Goal: Task Accomplishment & Management: Manage account settings

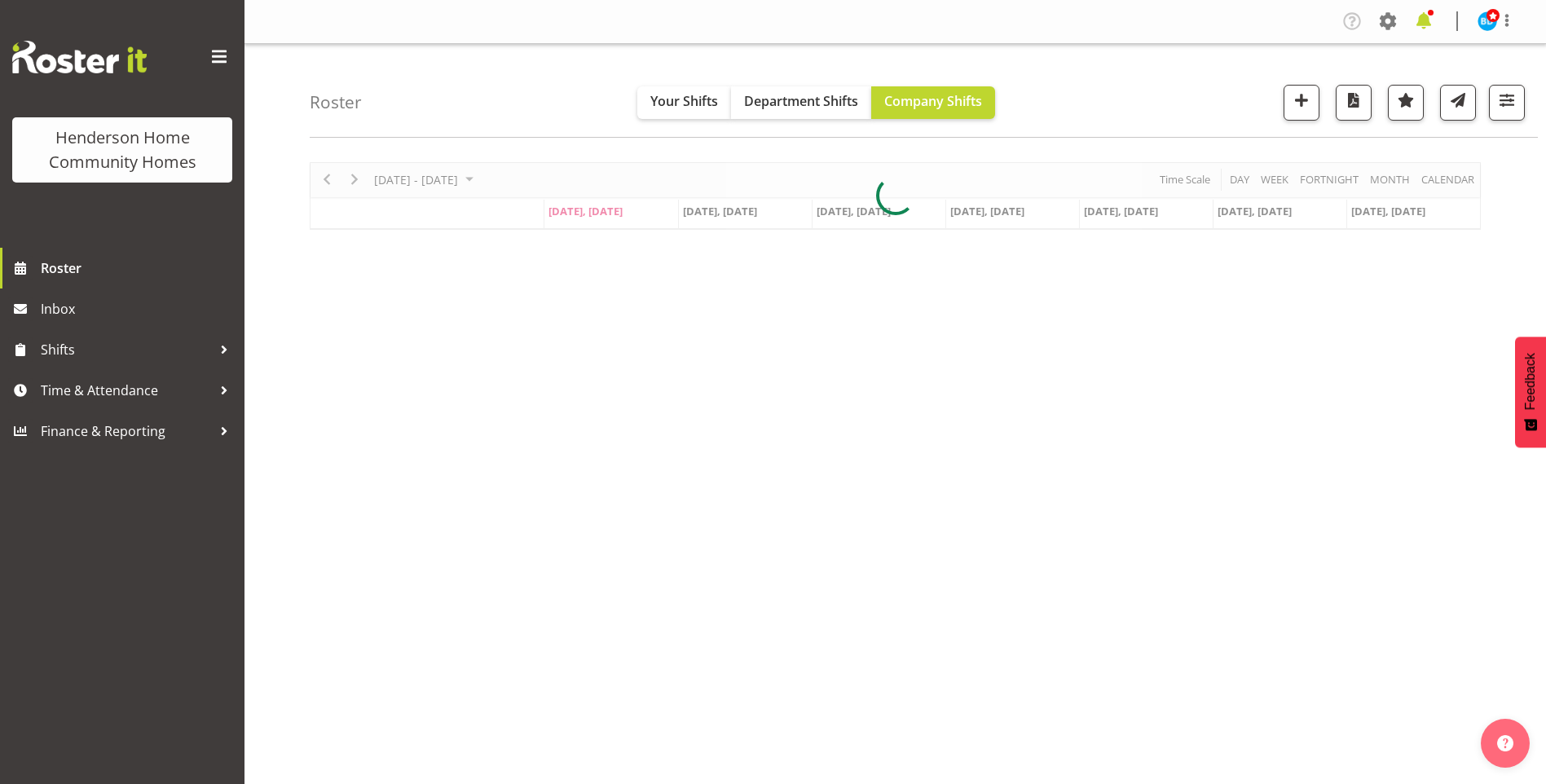
click at [1428, 19] on span at bounding box center [1424, 21] width 26 height 26
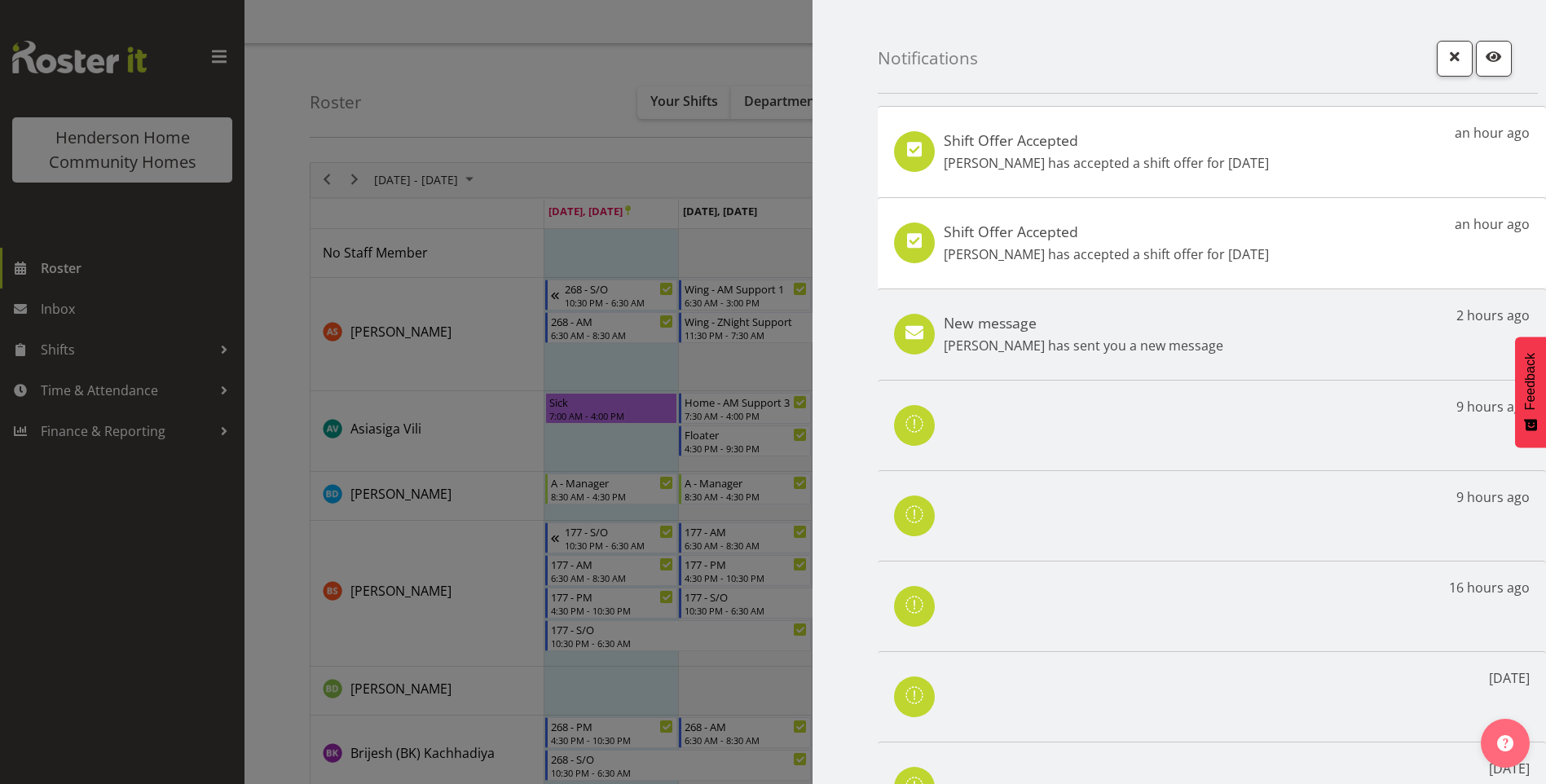
click at [1160, 151] on div "Shift Offer Accepted Jess Aracan has accepted a shift offer for 11th Oct" at bounding box center [1106, 152] width 326 height 41
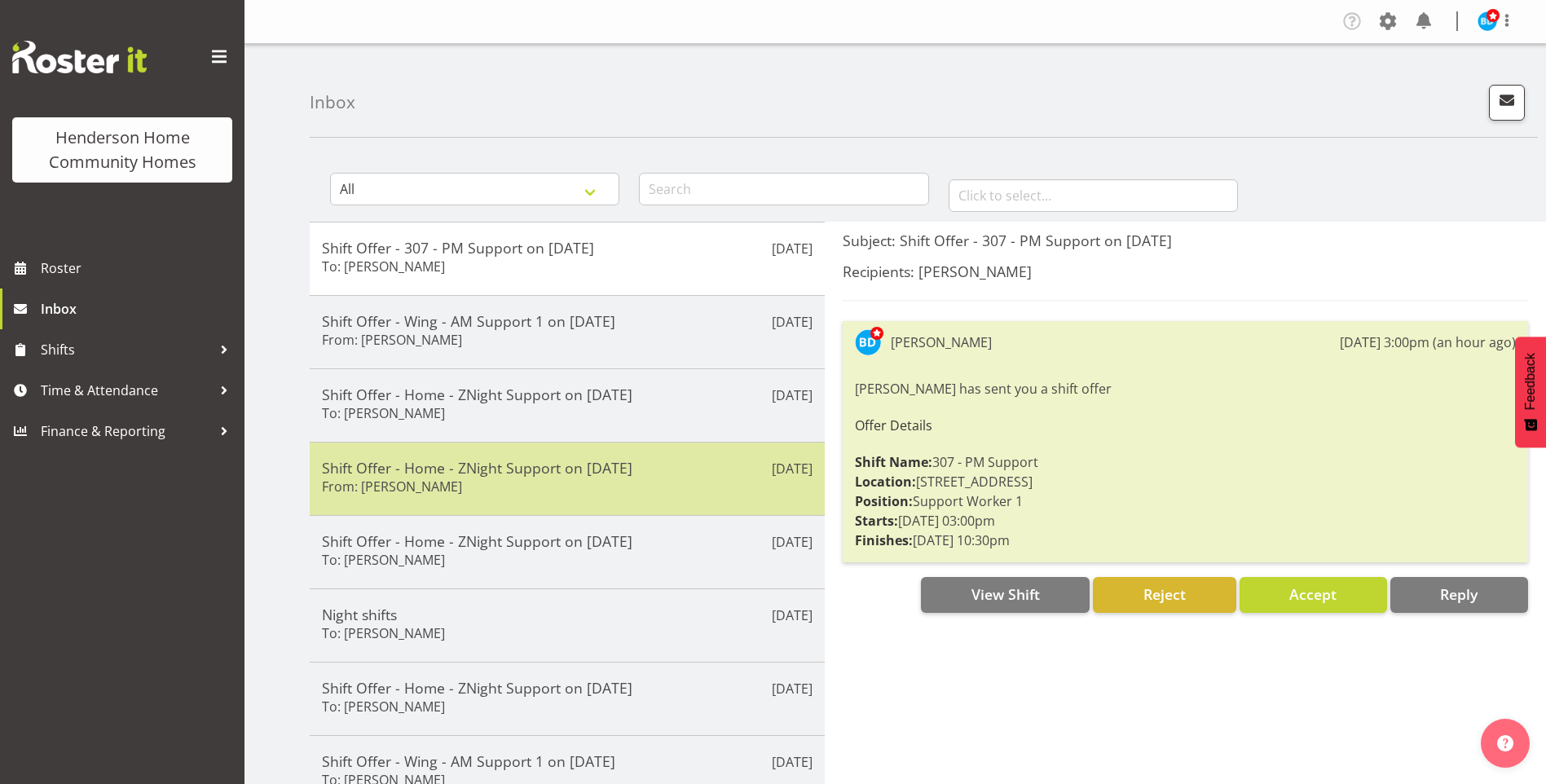
click at [489, 484] on div "Shift Offer - Home - ZNight Support on 11/10/25 From: Jess Aracan" at bounding box center [566, 478] width 490 height 39
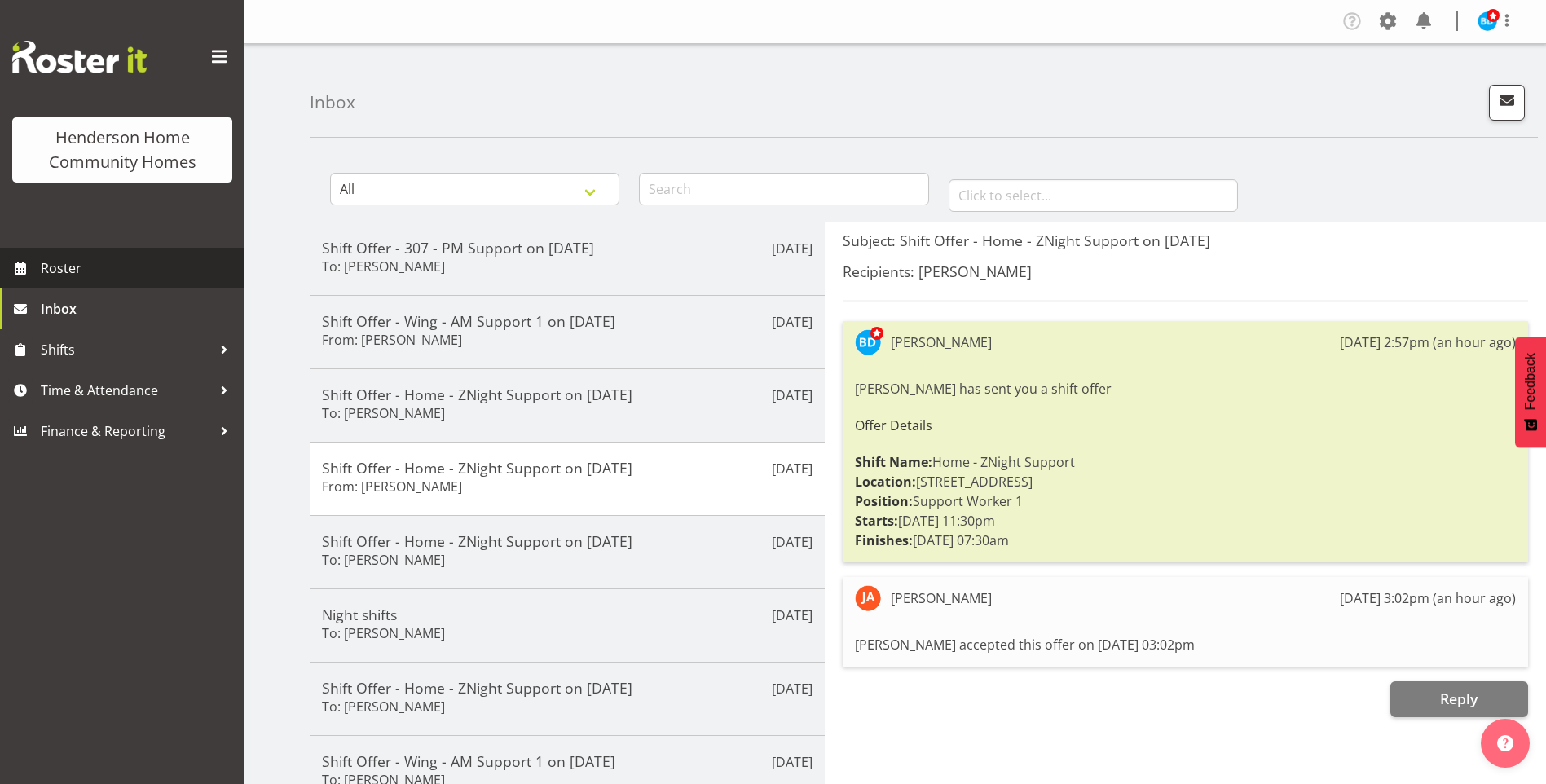
click at [50, 258] on span "Roster" at bounding box center [138, 267] width 195 height 25
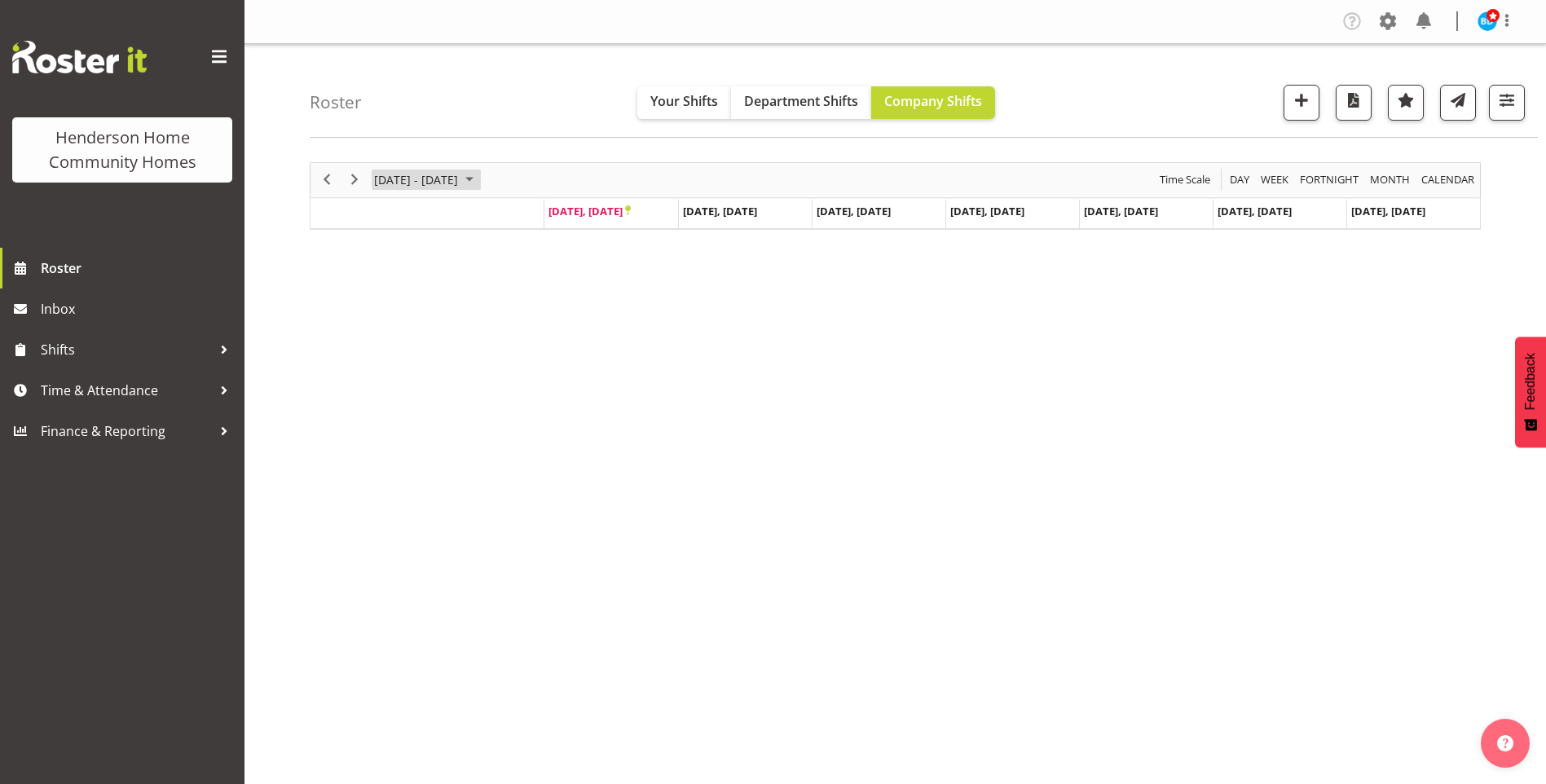
click at [522, 177] on div "September 22 - 28, 2025 Today Day Week Fortnight Month calendar Month Agenda Ti…" at bounding box center [895, 195] width 1171 height 68
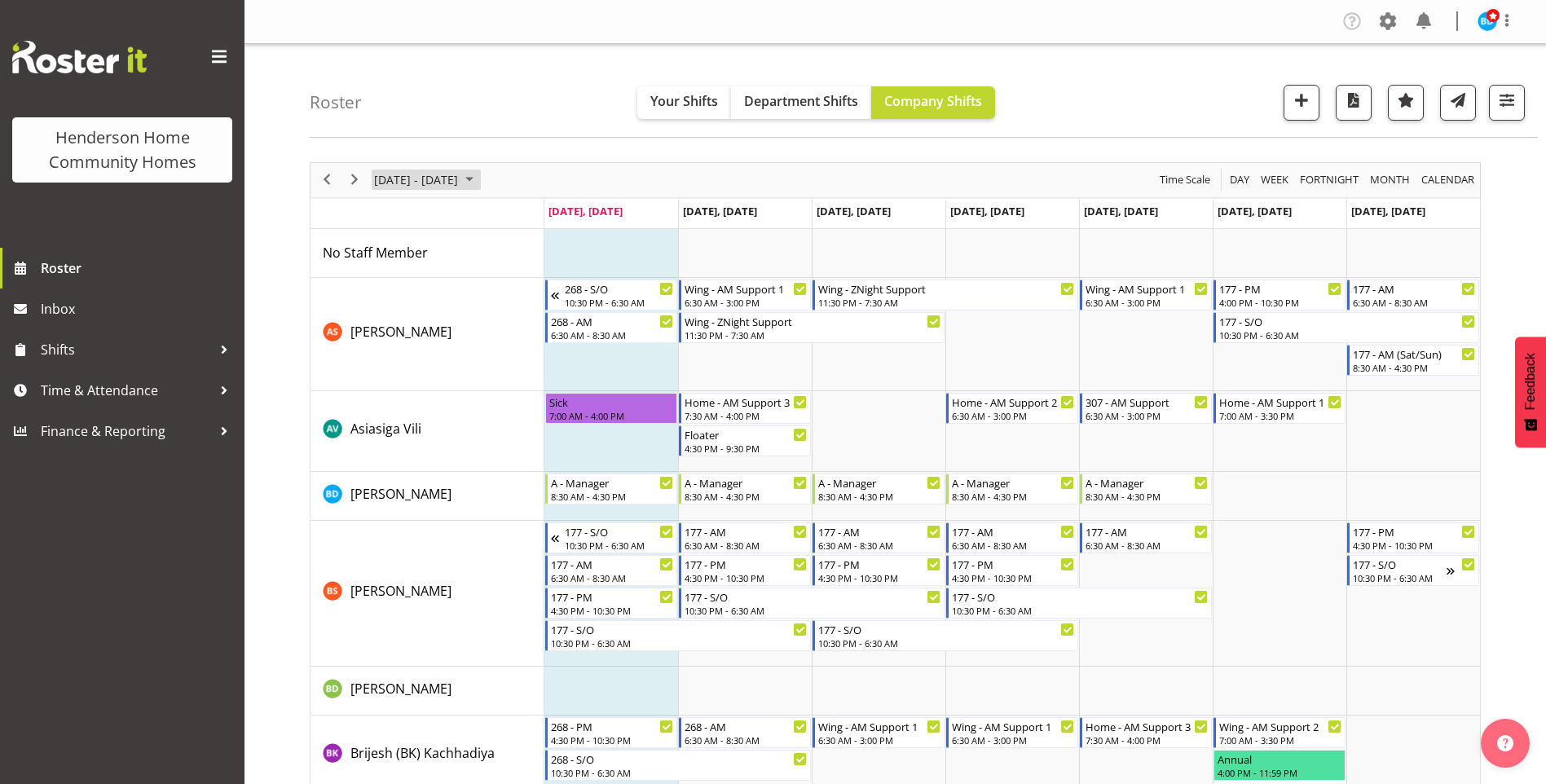
click at [479, 175] on span "September 2025" at bounding box center [470, 179] width 20 height 21
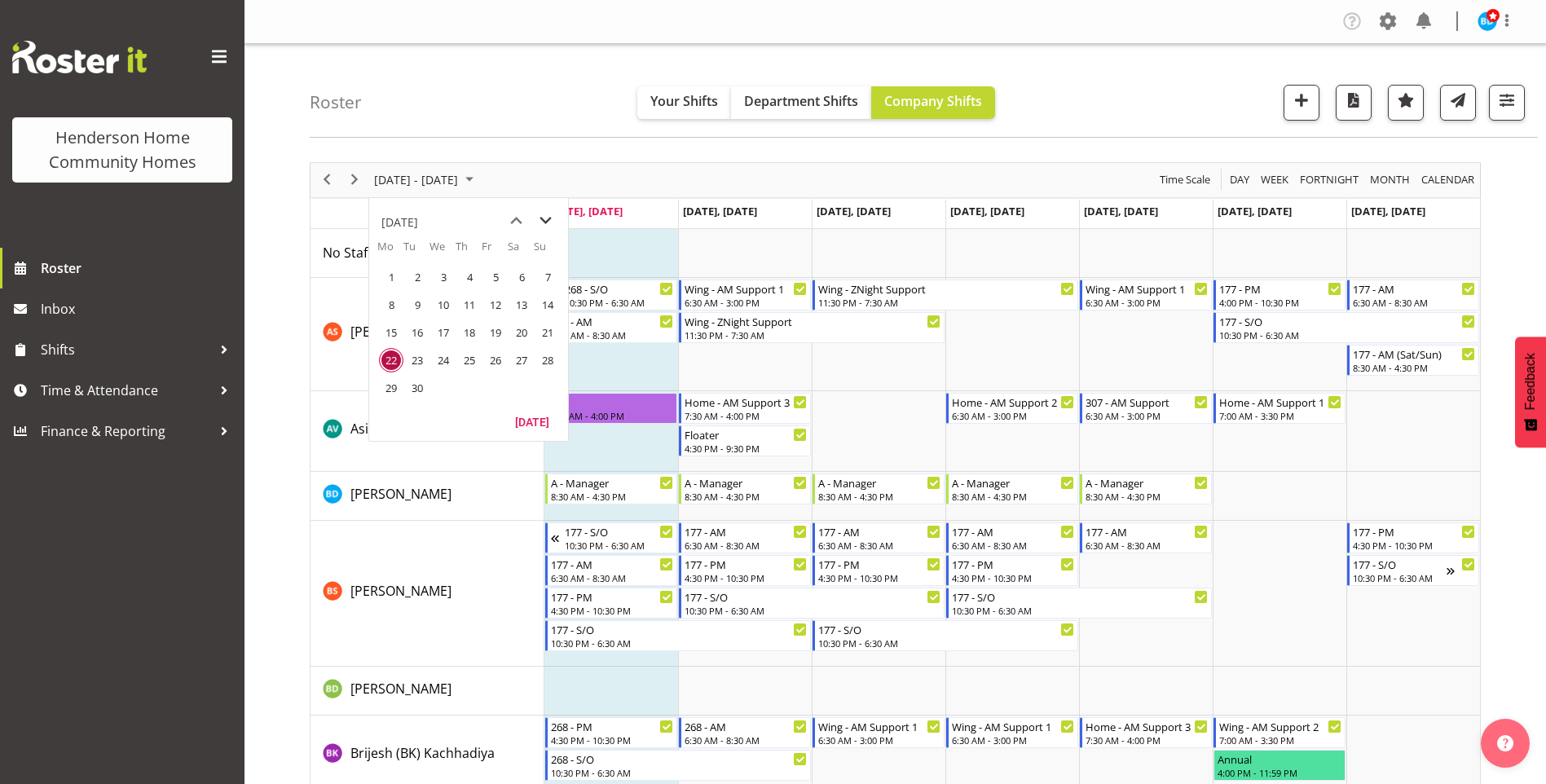
click at [547, 217] on span "next month" at bounding box center [545, 221] width 29 height 30
click at [383, 307] on span "6" at bounding box center [391, 304] width 25 height 25
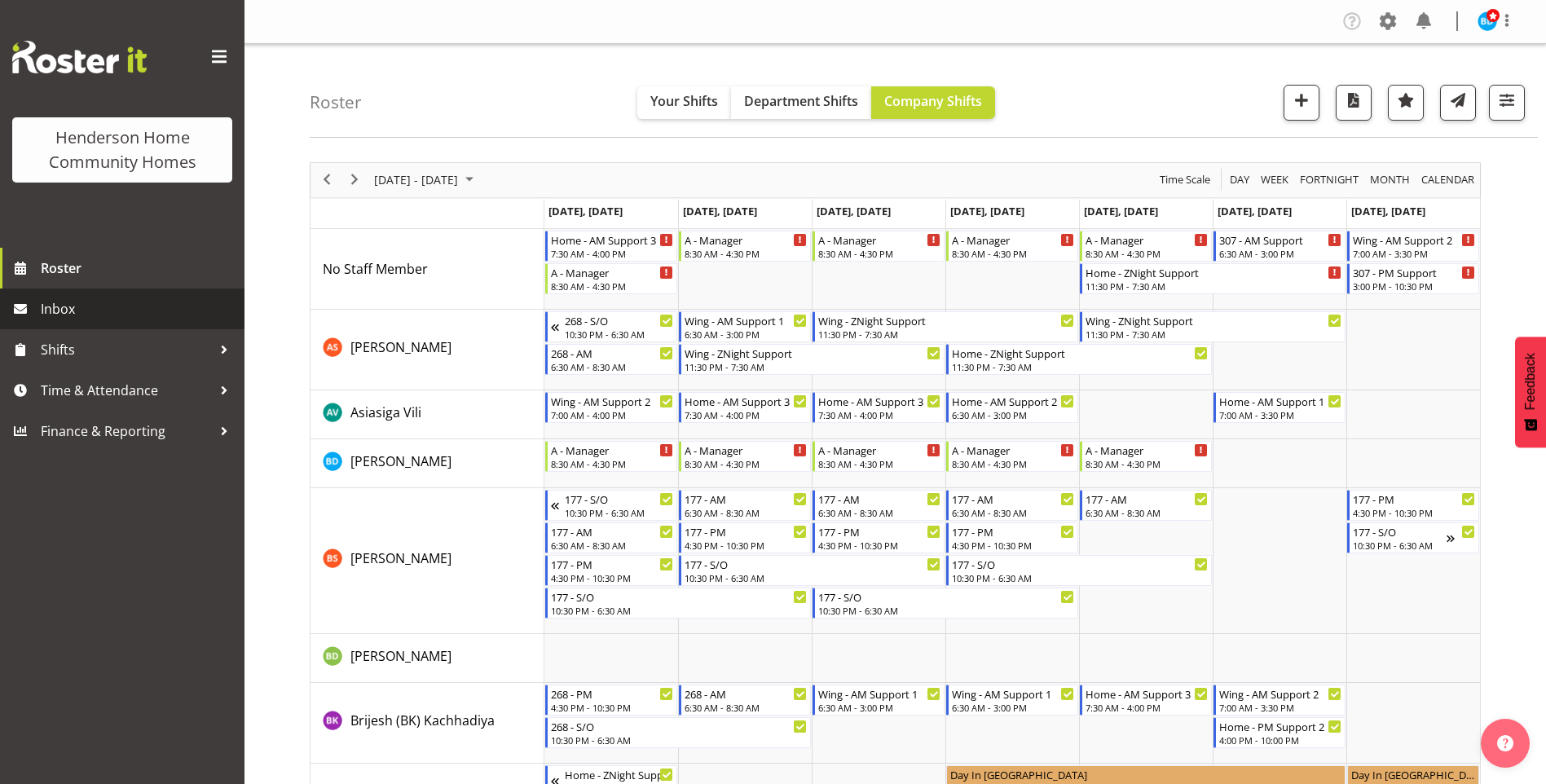
click at [68, 301] on span "Inbox" at bounding box center [138, 309] width 195 height 25
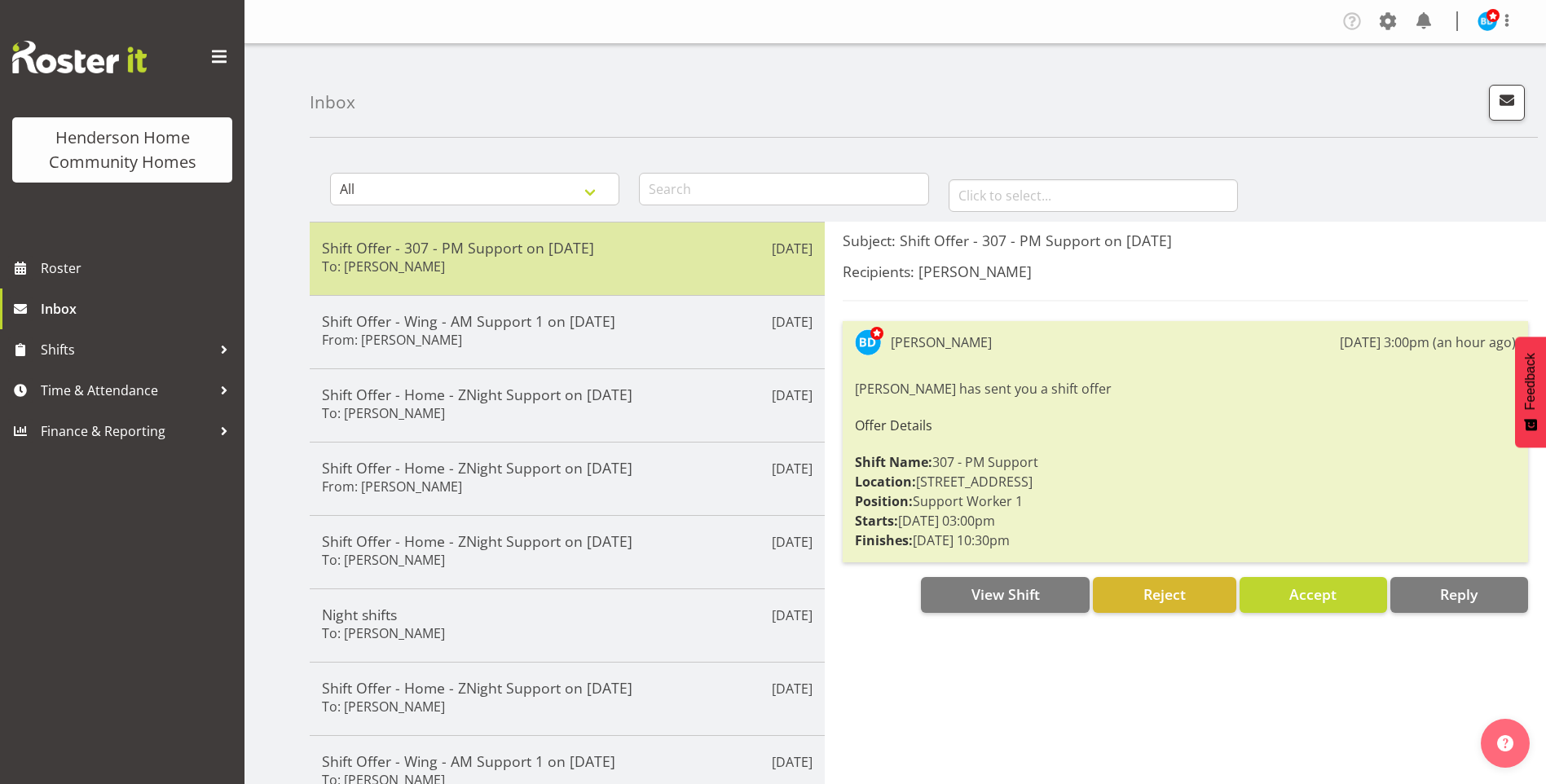
click at [625, 273] on div "Shift Offer - 307 - PM Support on [DATE] To: [PERSON_NAME]" at bounding box center [566, 258] width 490 height 39
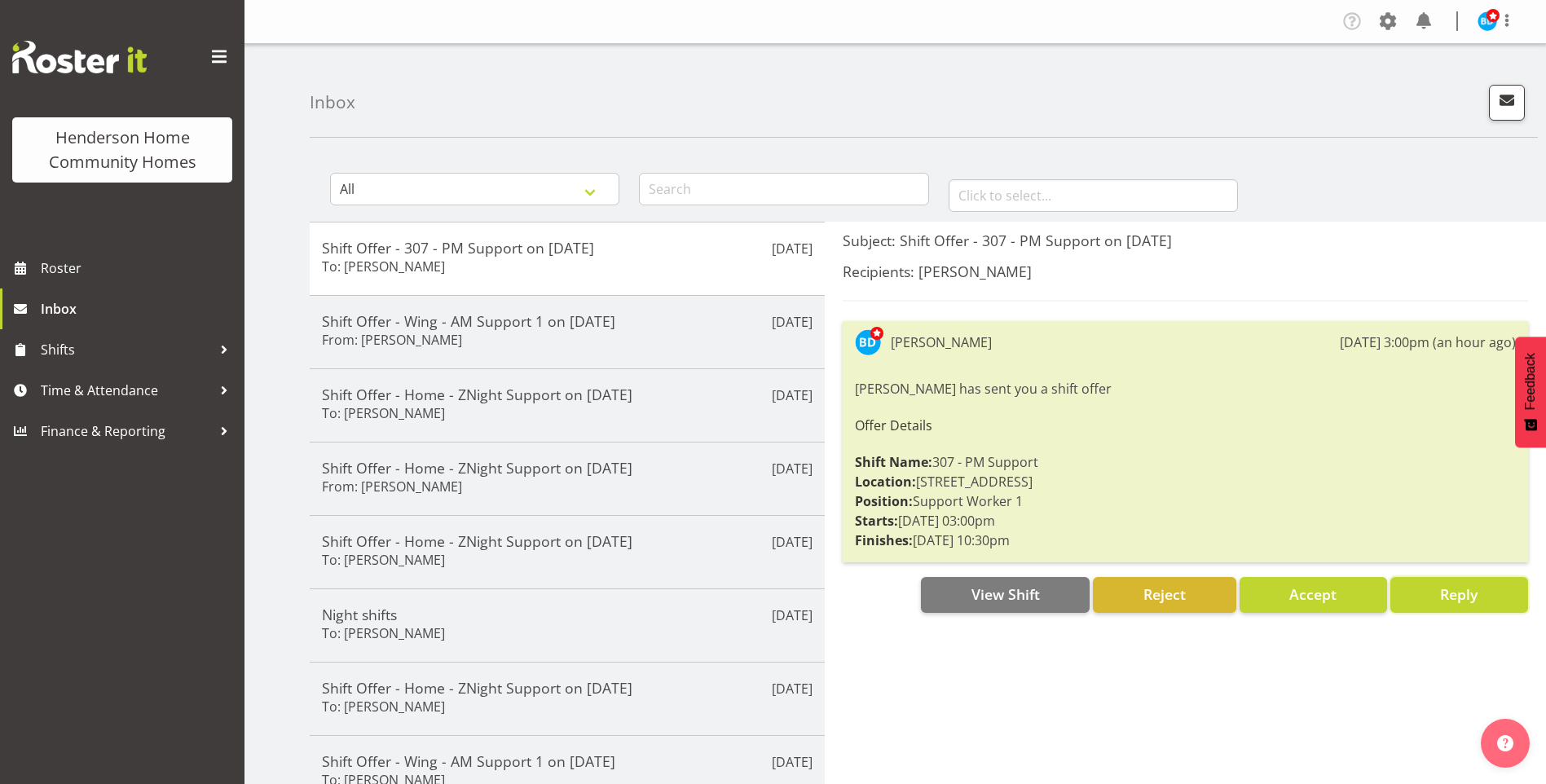
click at [1451, 602] on span "Reply" at bounding box center [1458, 594] width 37 height 20
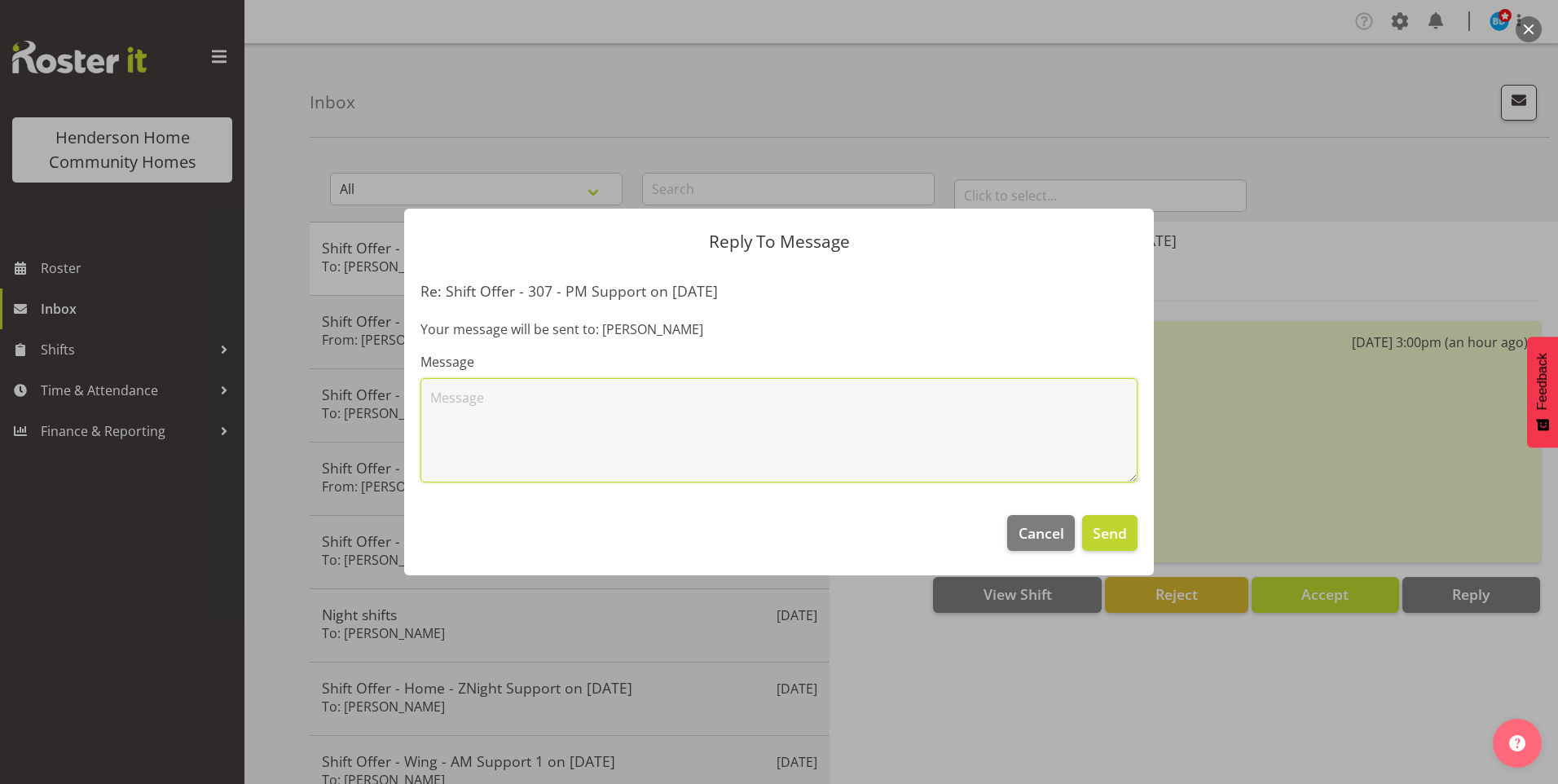
click at [633, 394] on textarea at bounding box center [779, 430] width 717 height 105
click at [943, 404] on textarea "Hi Nav, I have offered this shift to you but am aware you are working nightshif…" at bounding box center [779, 430] width 717 height 105
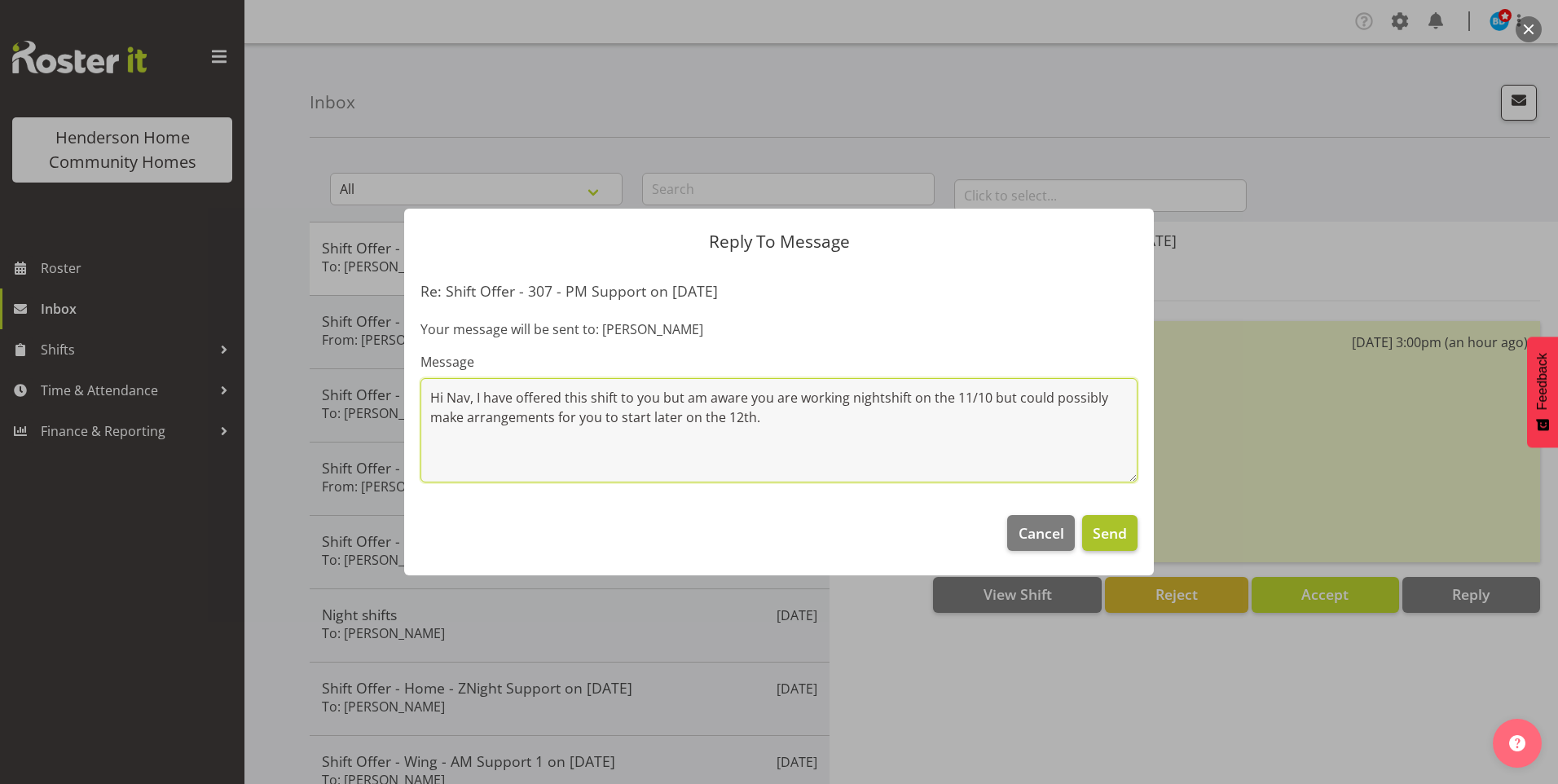
type textarea "Hi Nav, I have offered this shift to you but am aware you are working nightshif…"
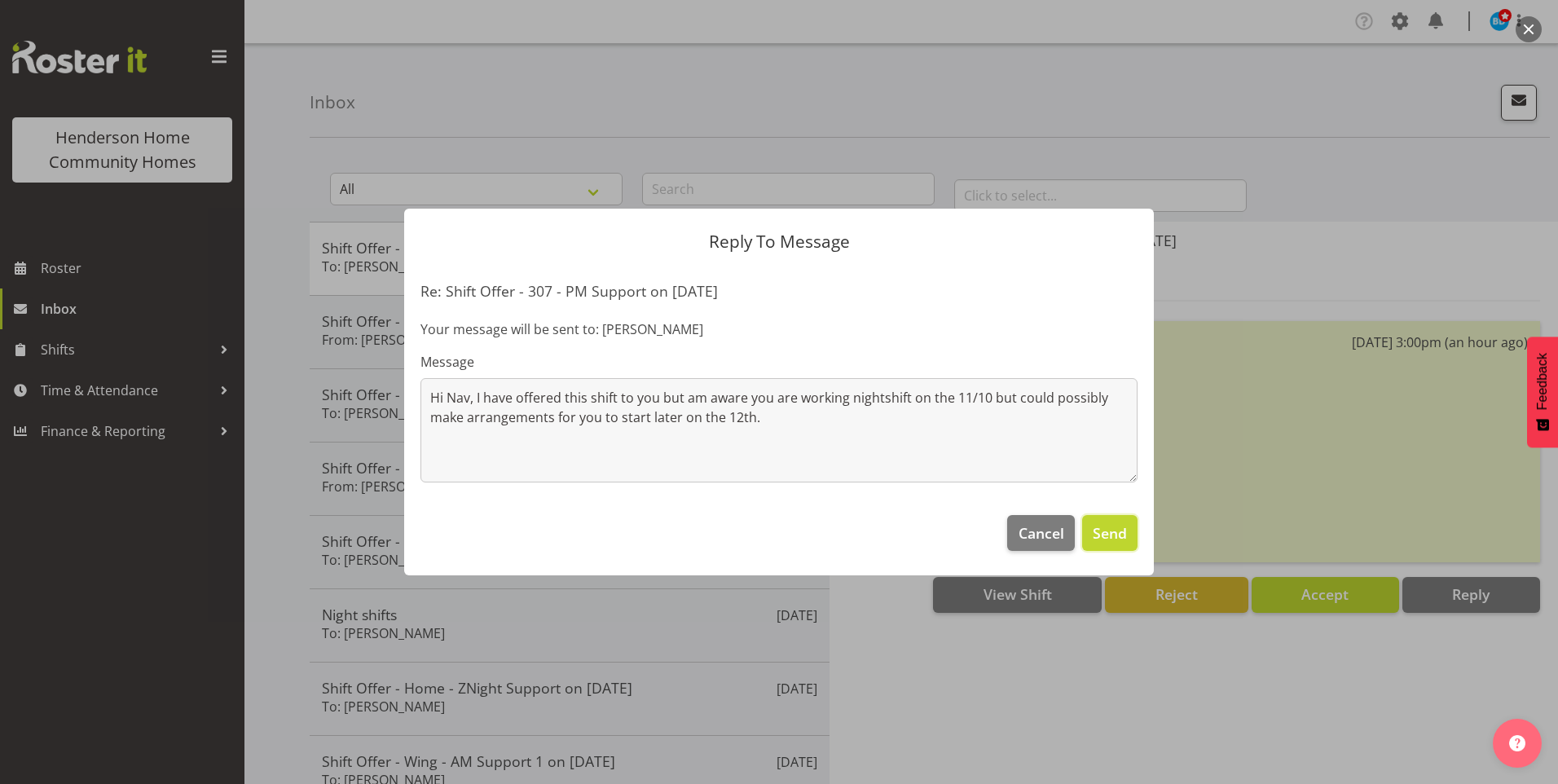
click at [1116, 535] on span "Send" at bounding box center [1110, 532] width 35 height 21
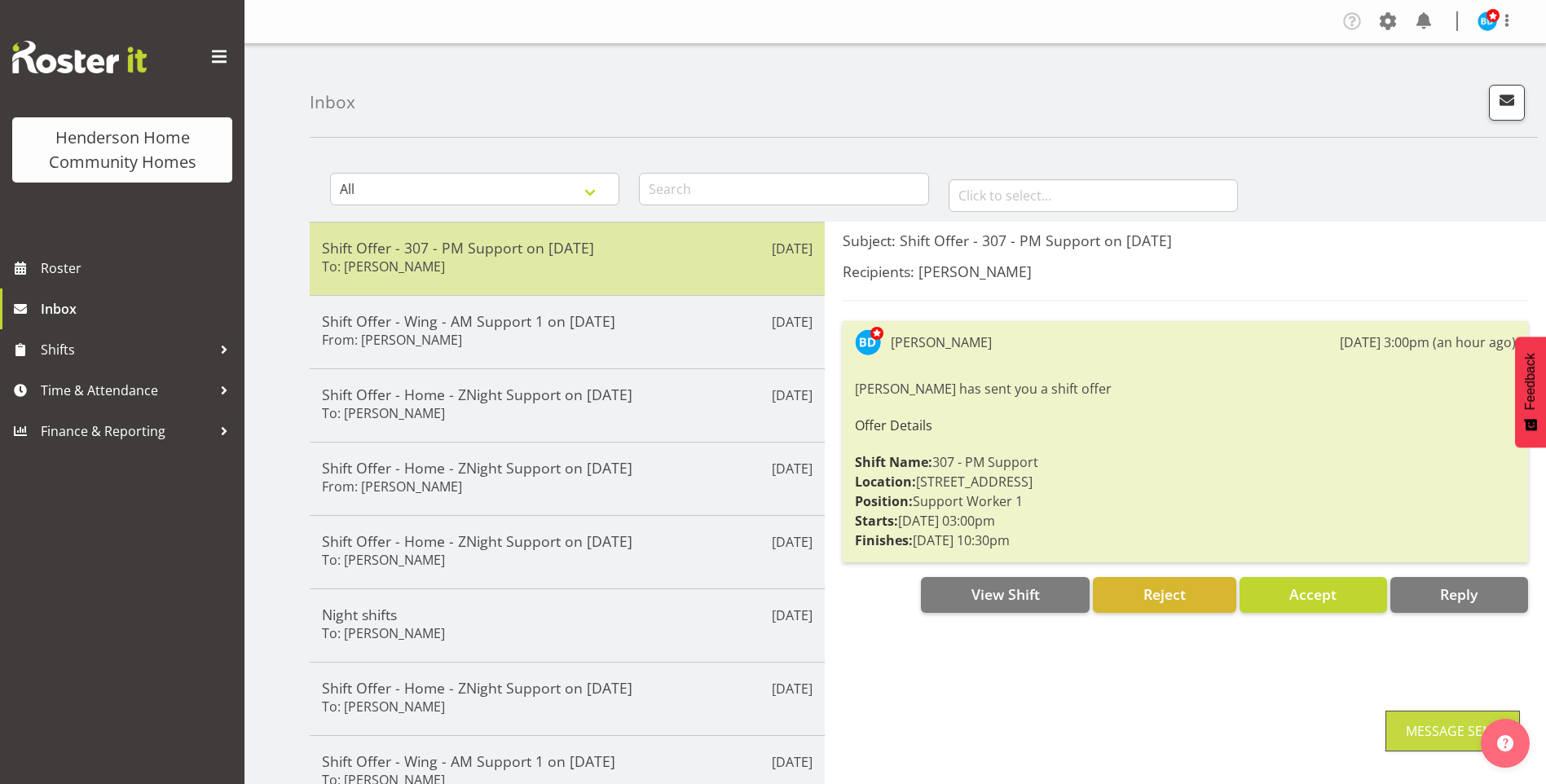
click at [614, 255] on h5 "Shift Offer - 307 - PM Support on 12/10/25" at bounding box center [566, 248] width 490 height 18
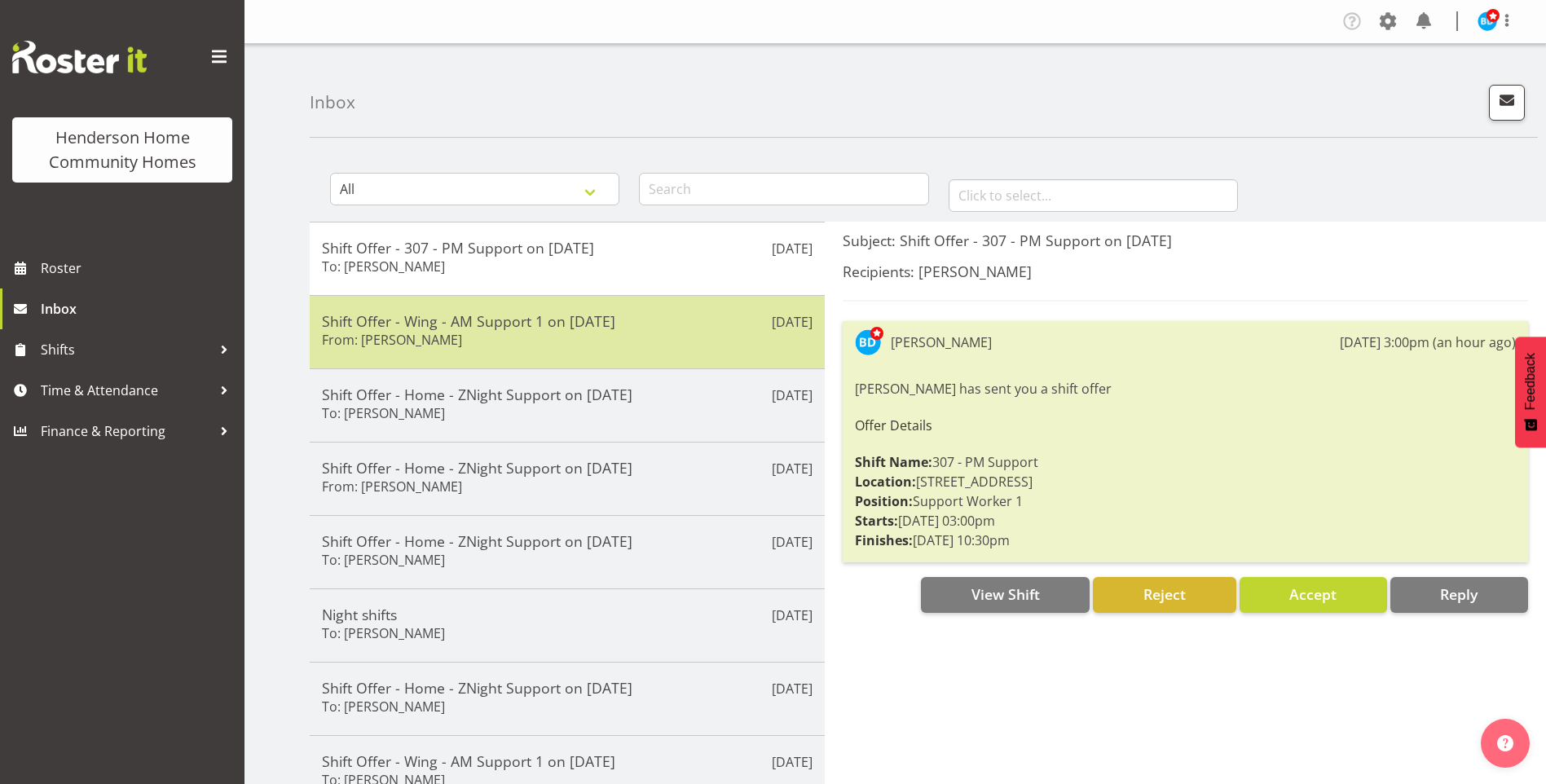
click at [629, 334] on div "Shift Offer - Wing - AM Support 1 on 10/10/25 From: Mary Endaya" at bounding box center [566, 331] width 490 height 39
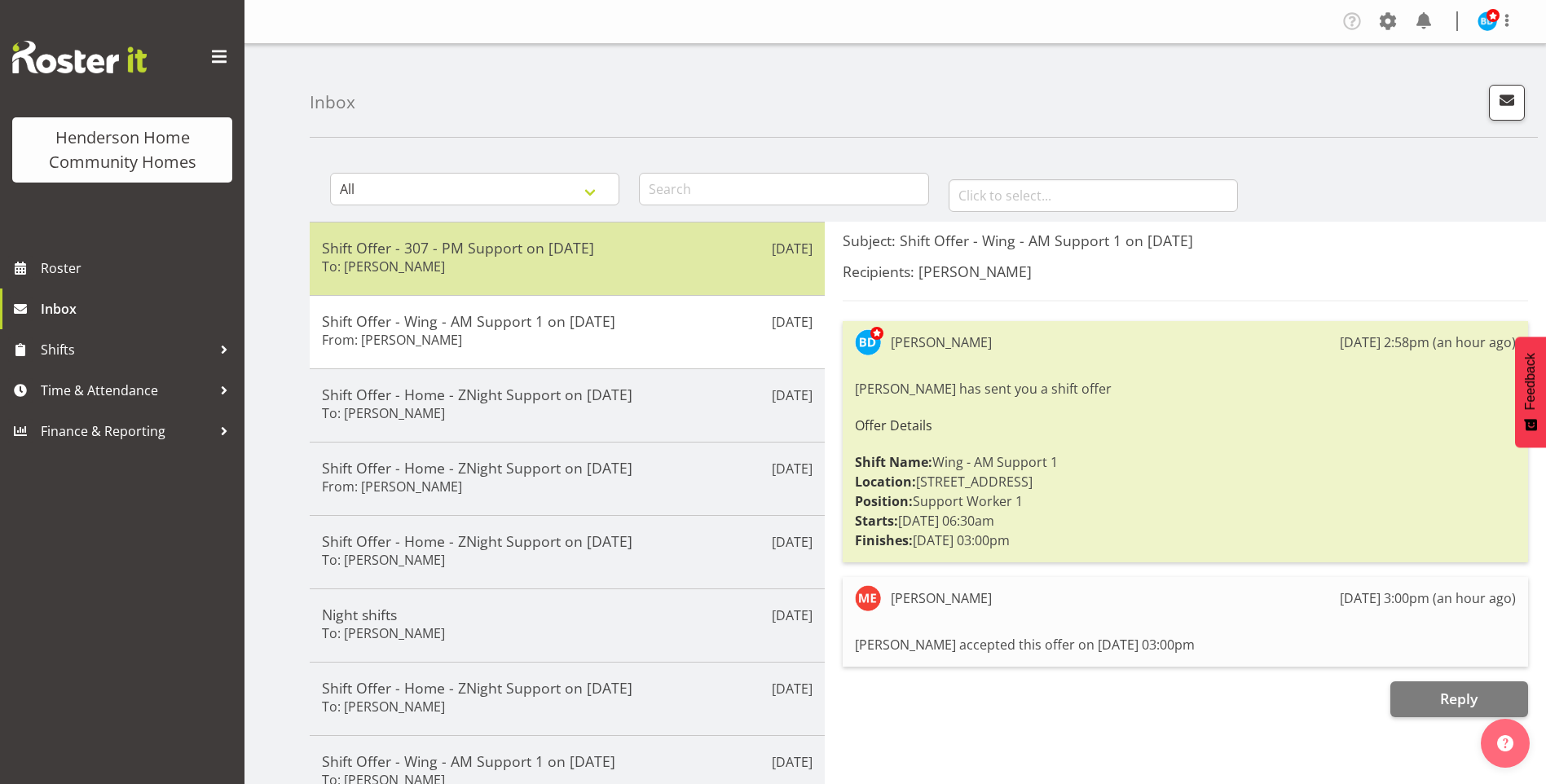
click at [622, 253] on h5 "Shift Offer - 307 - PM Support on 12/10/25" at bounding box center [566, 248] width 490 height 18
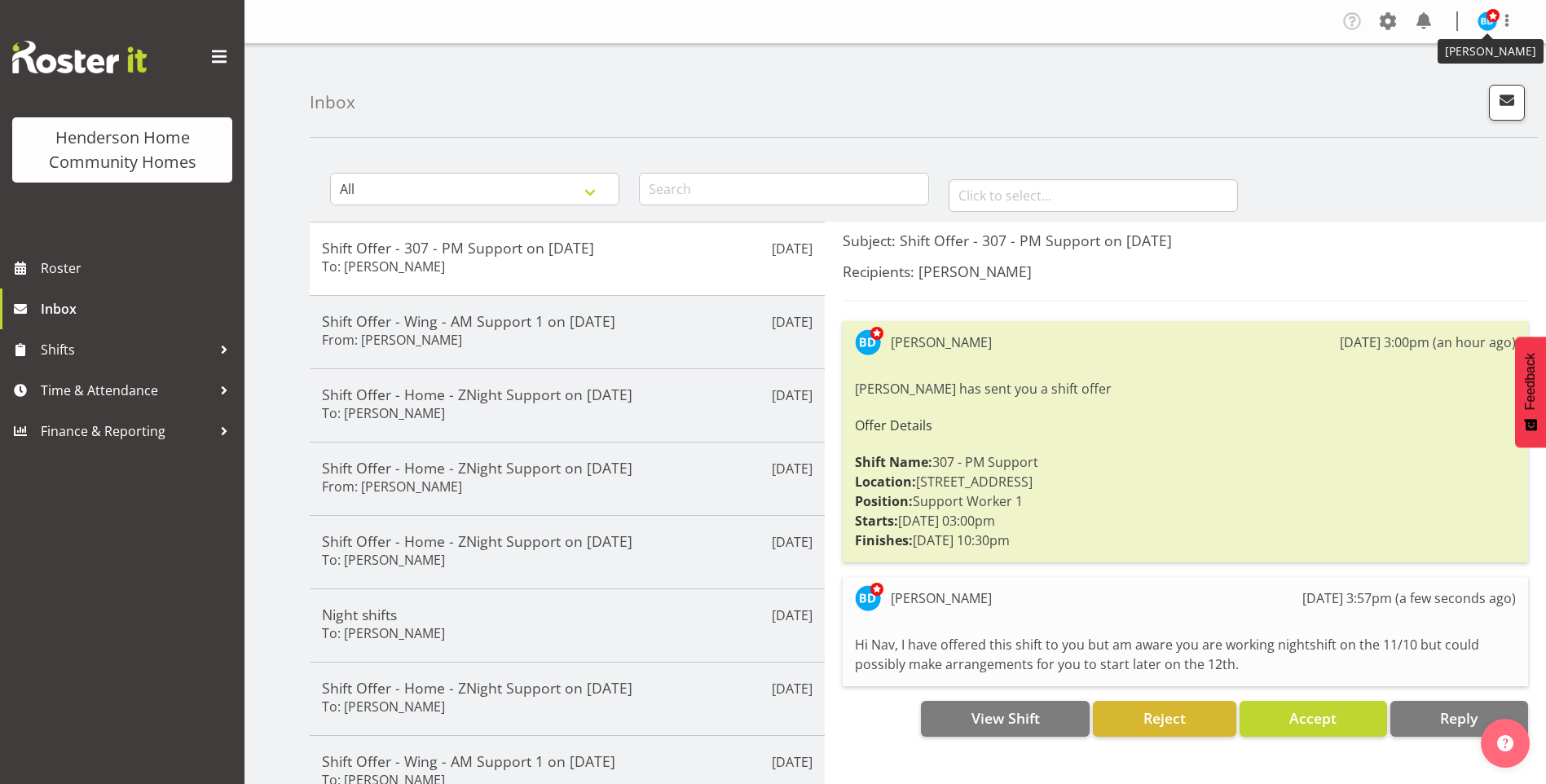
click at [1486, 31] on img at bounding box center [1487, 22] width 20 height 20
drag, startPoint x: 1435, startPoint y: 82, endPoint x: 1242, endPoint y: 89, distance: 193.1
click at [1432, 84] on link "Log Out" at bounding box center [1437, 86] width 157 height 30
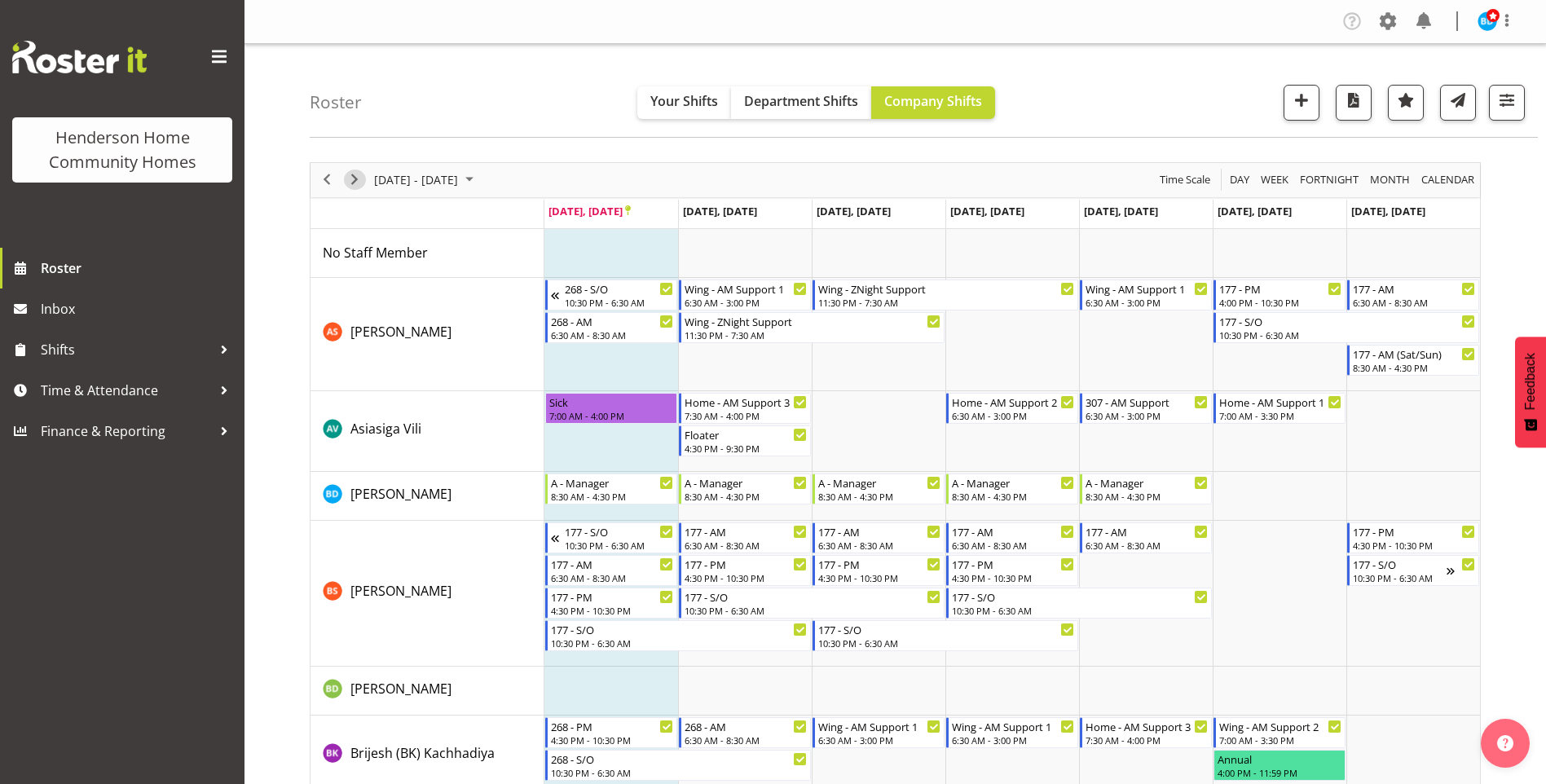
click at [355, 184] on span "Next" at bounding box center [354, 179] width 20 height 21
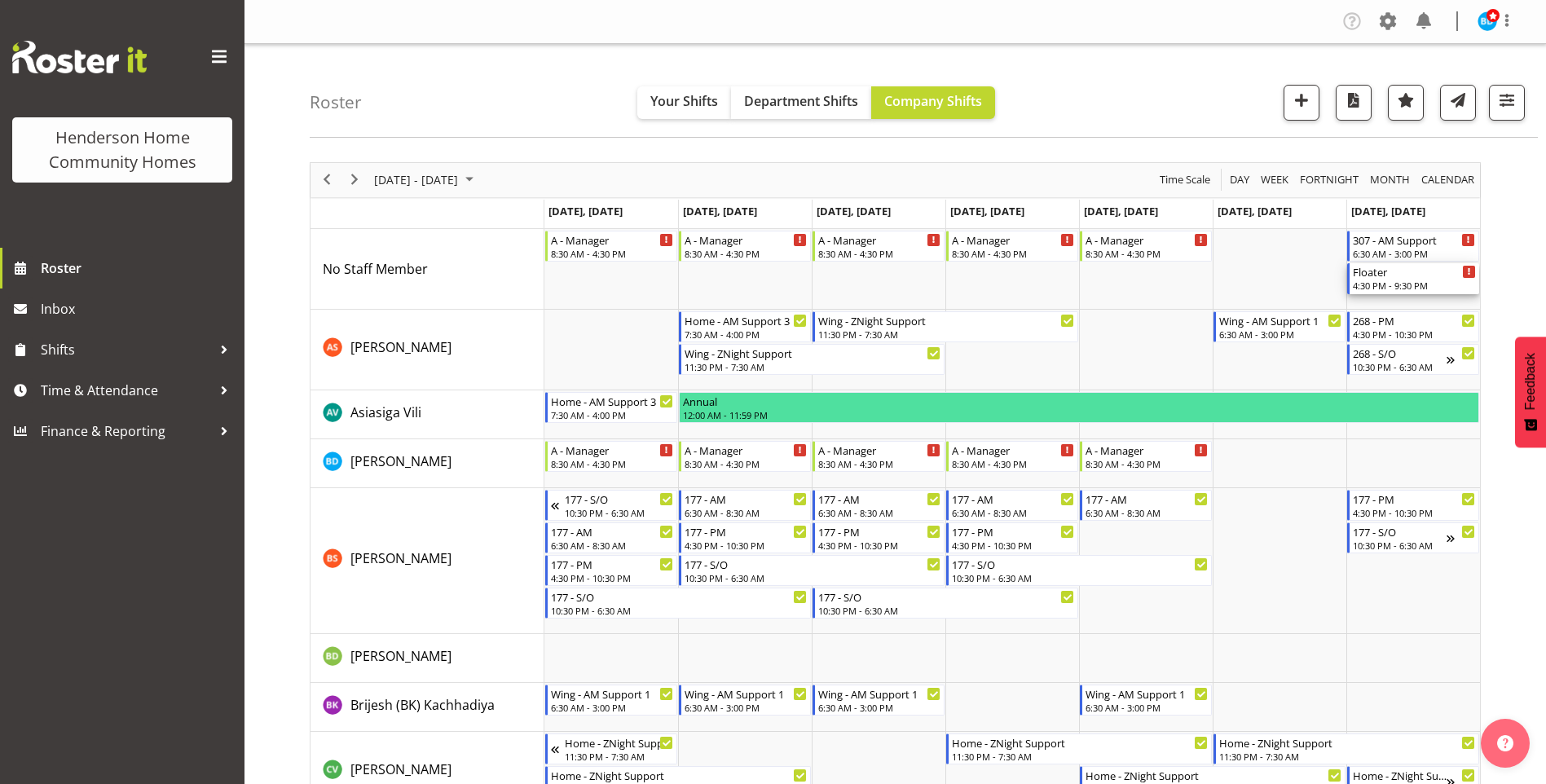
click at [1426, 287] on div "4:30 PM - 9:30 PM" at bounding box center [1414, 284] width 123 height 13
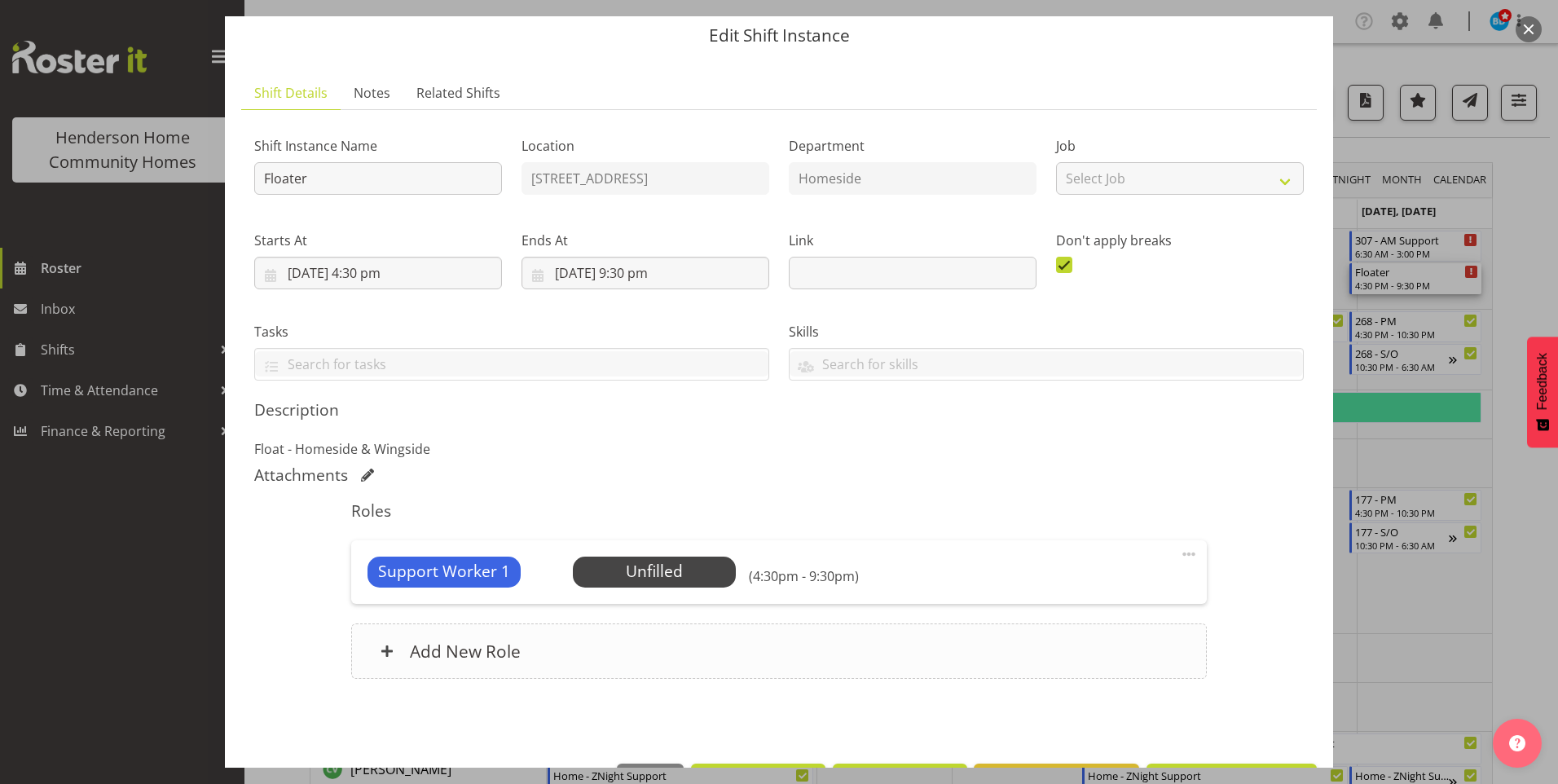
scroll to position [110, 0]
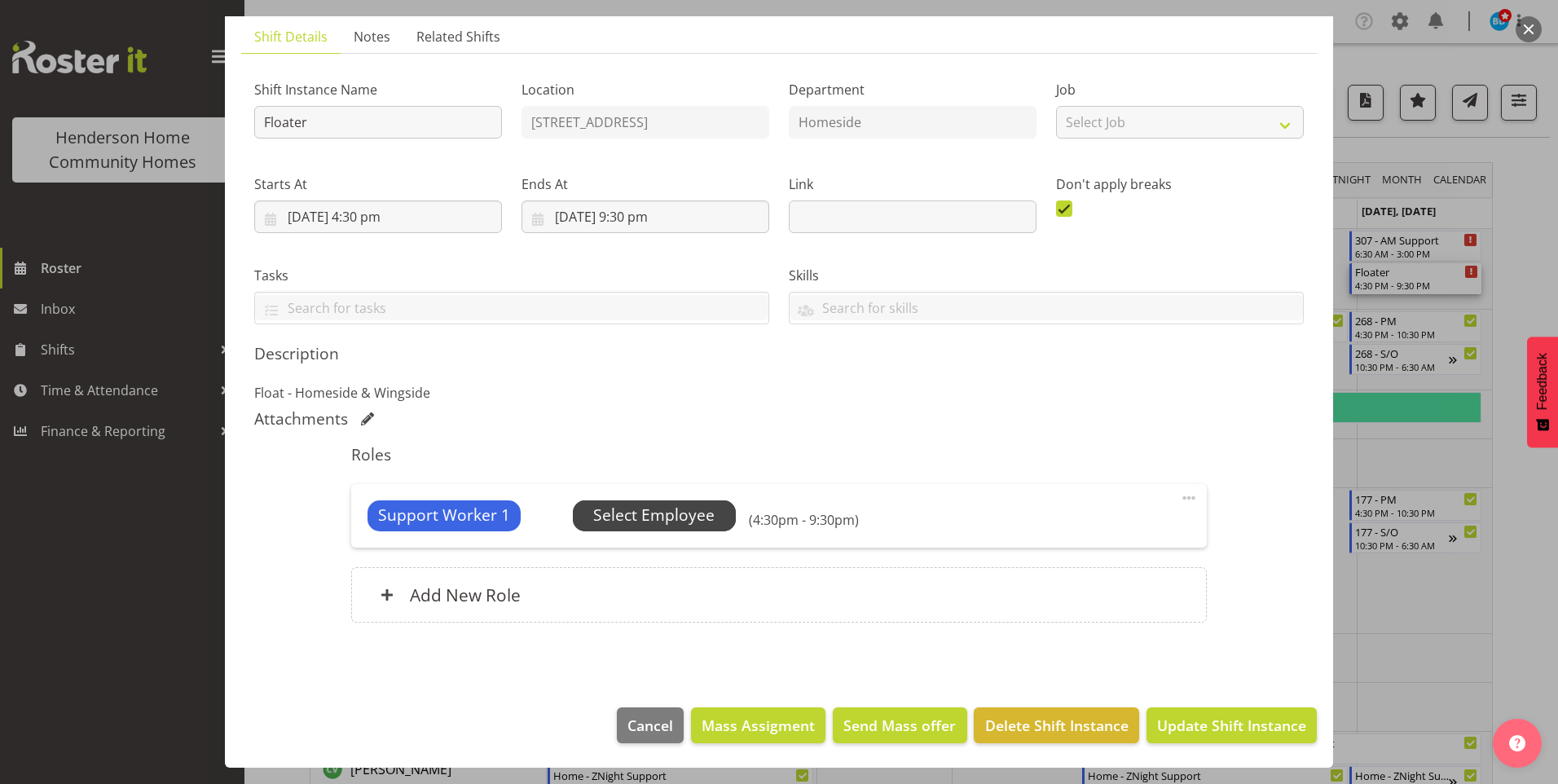
click at [683, 508] on span "Select Employee" at bounding box center [653, 515] width 121 height 24
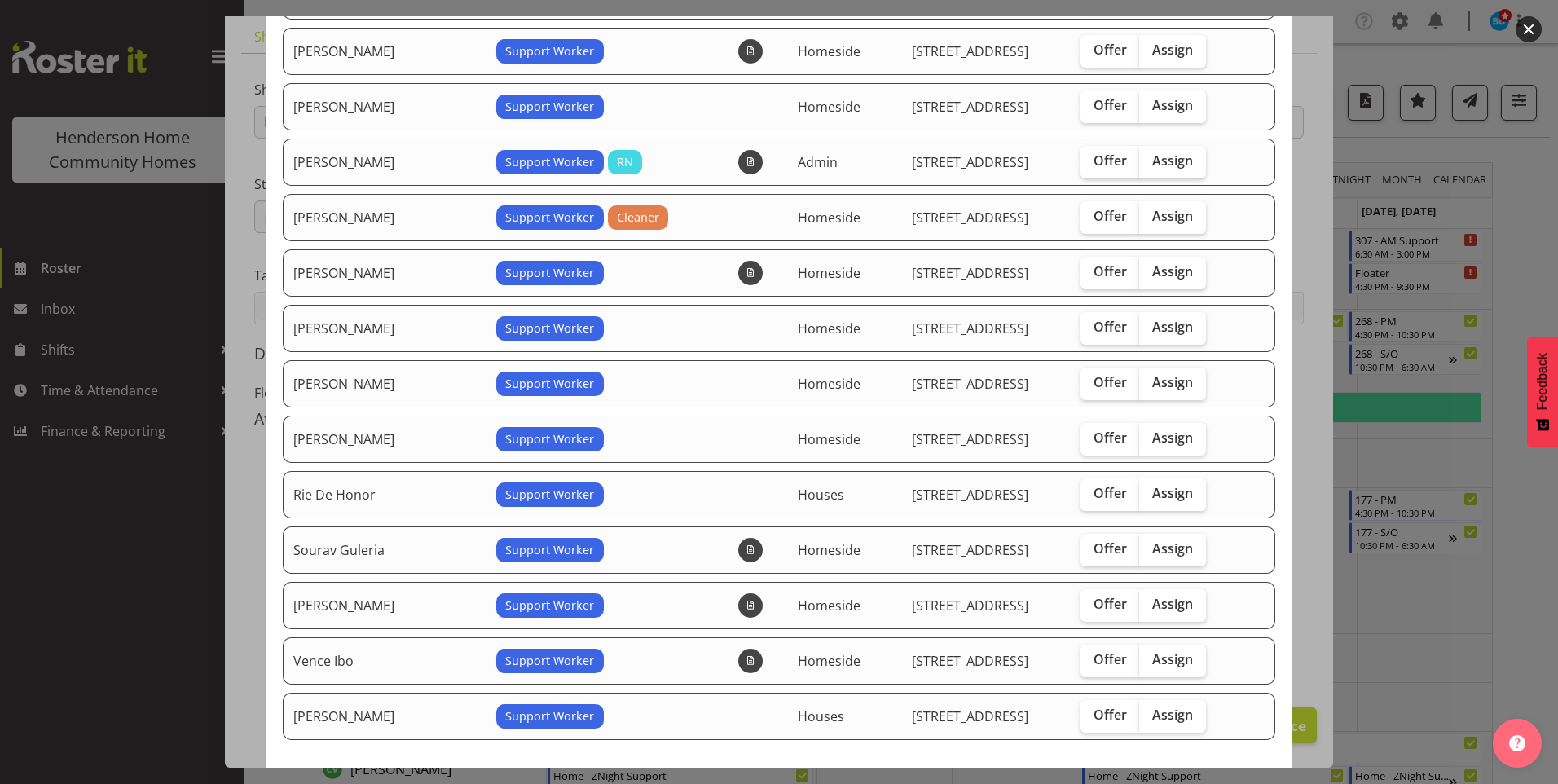
scroll to position [489, 0]
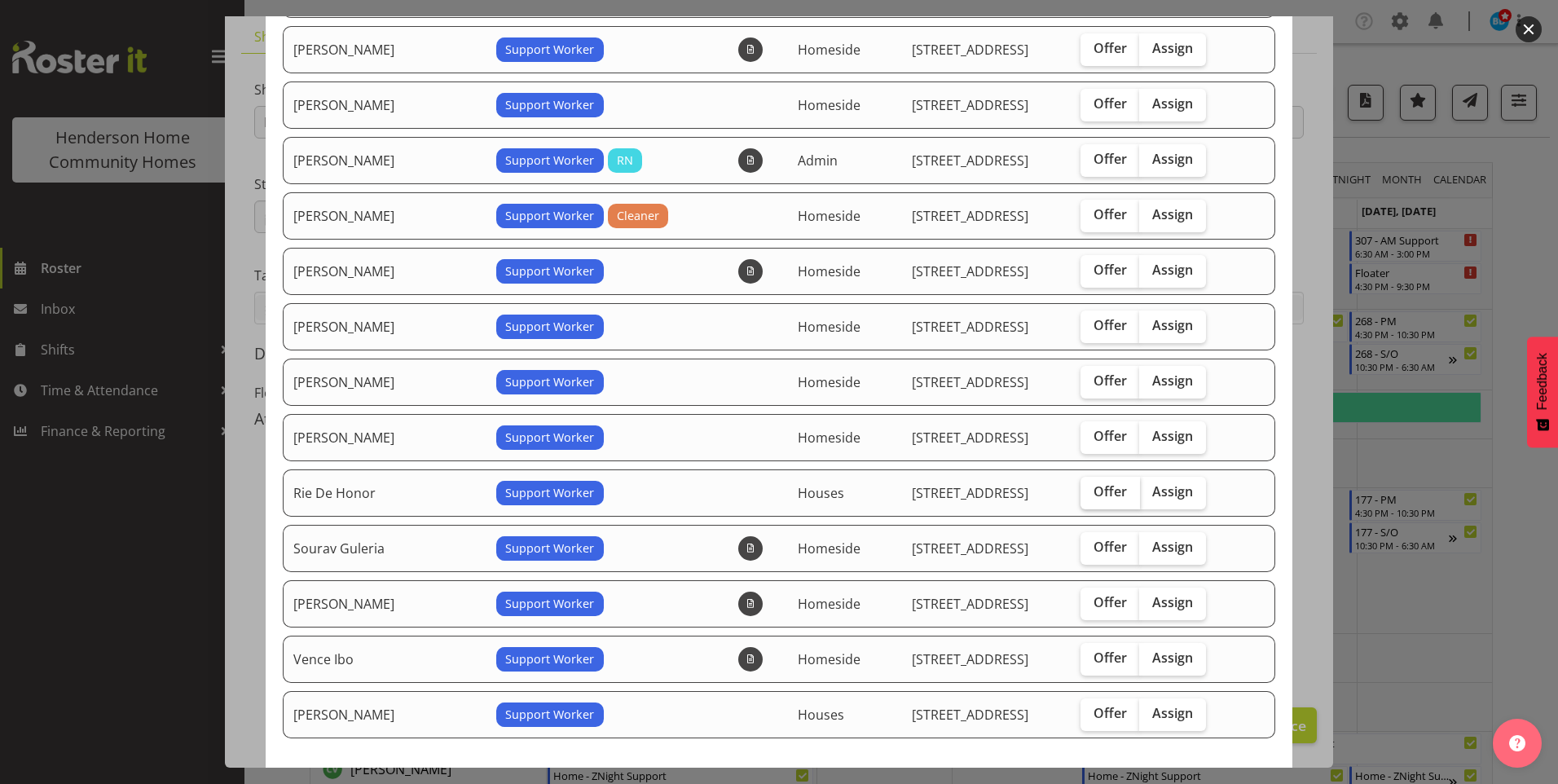
click at [1108, 490] on span "Offer" at bounding box center [1110, 491] width 34 height 17
click at [1091, 490] on input "Offer" at bounding box center [1085, 491] width 11 height 11
checkbox input "true"
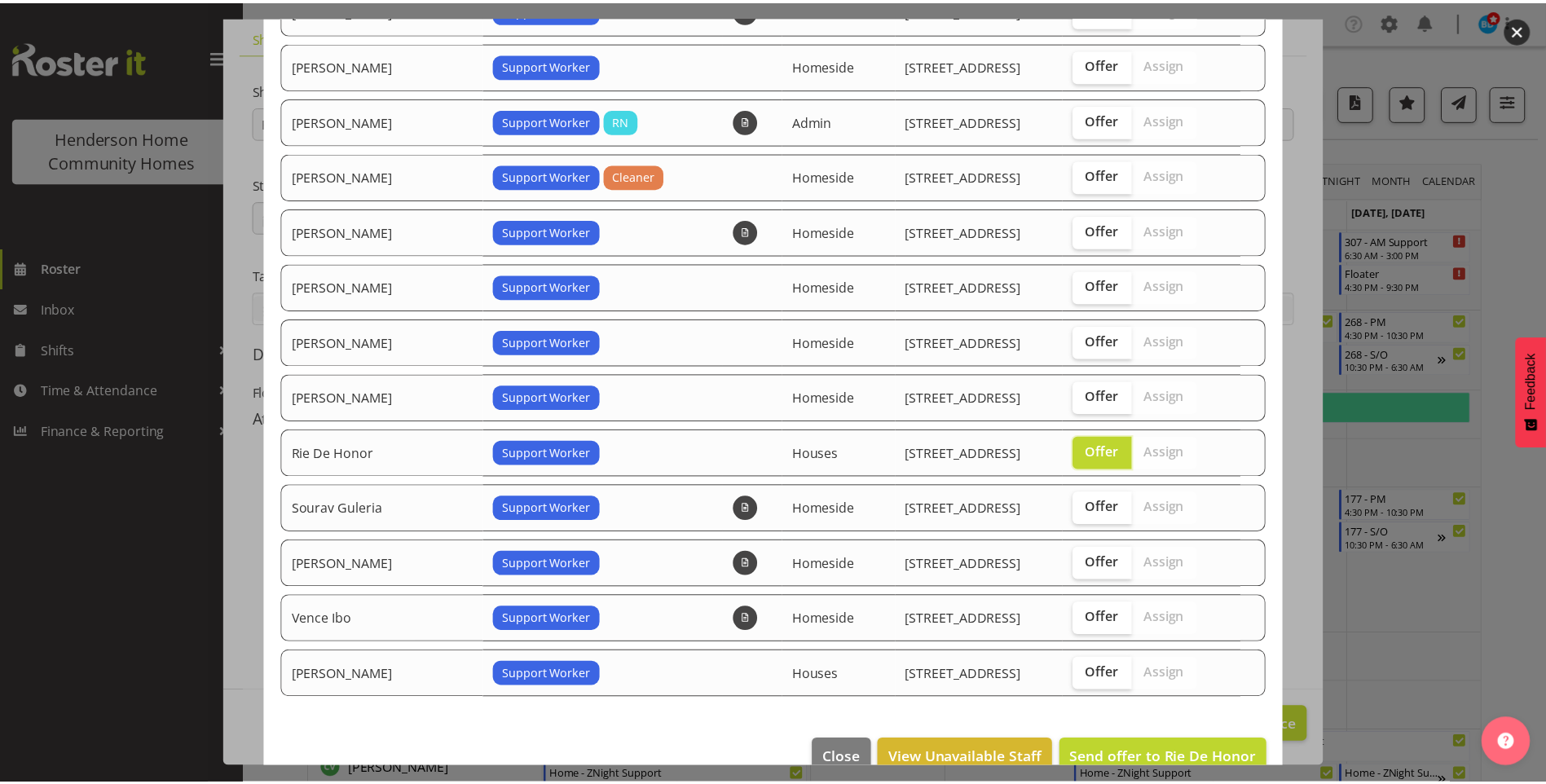
scroll to position [561, 0]
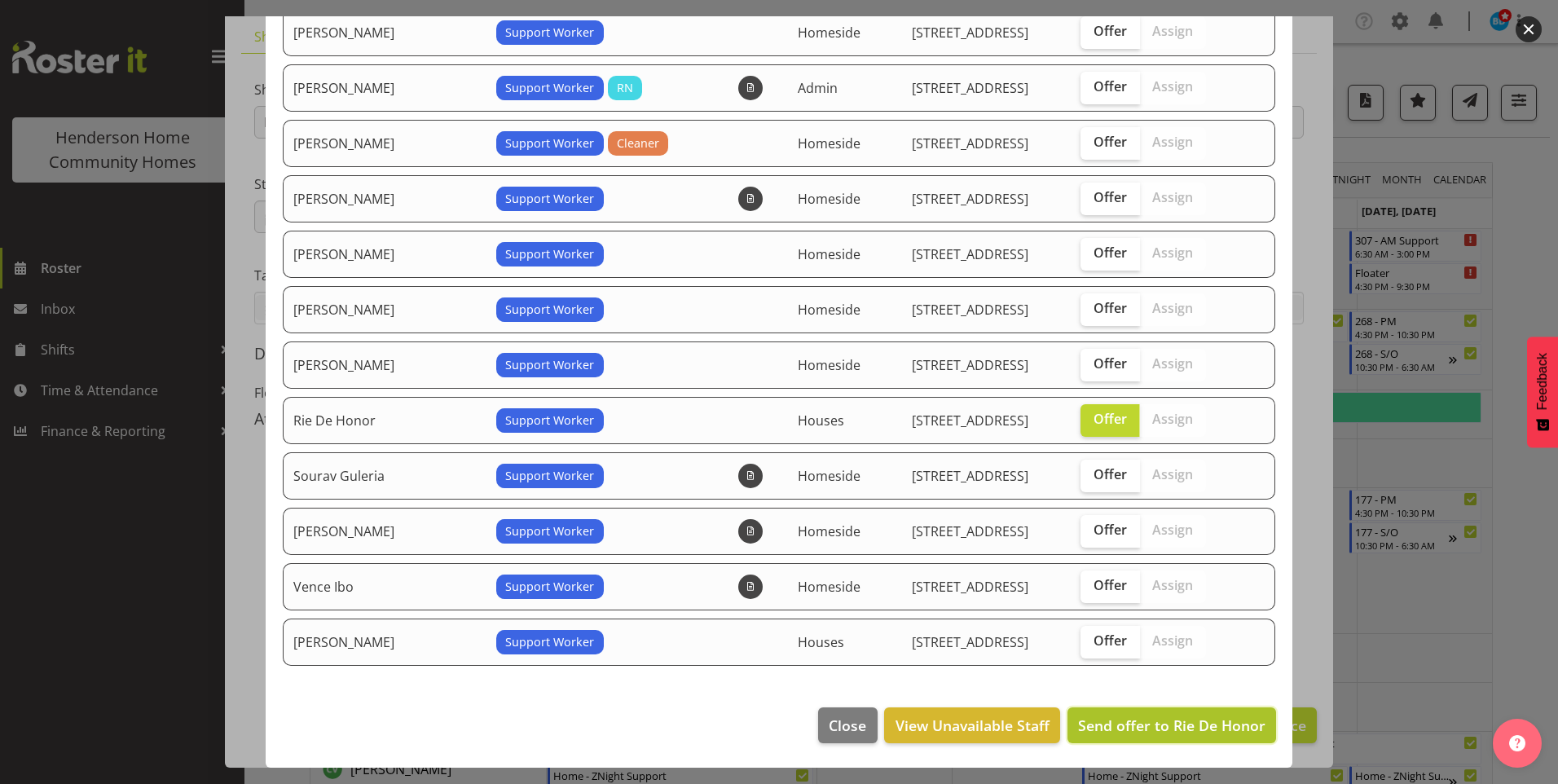
click at [1152, 715] on span "Send offer to Rie De Honor" at bounding box center [1172, 725] width 187 height 20
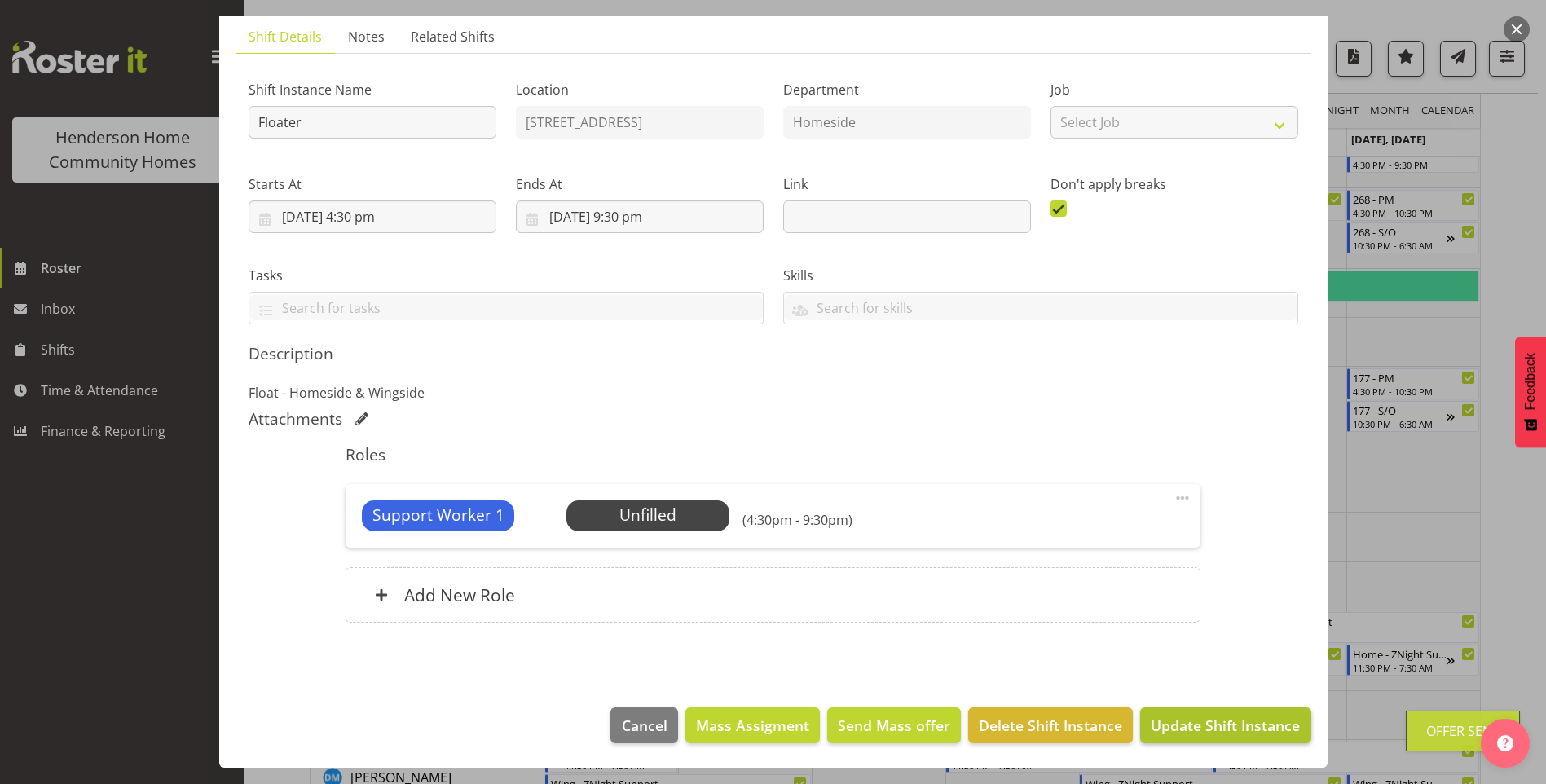
scroll to position [245, 0]
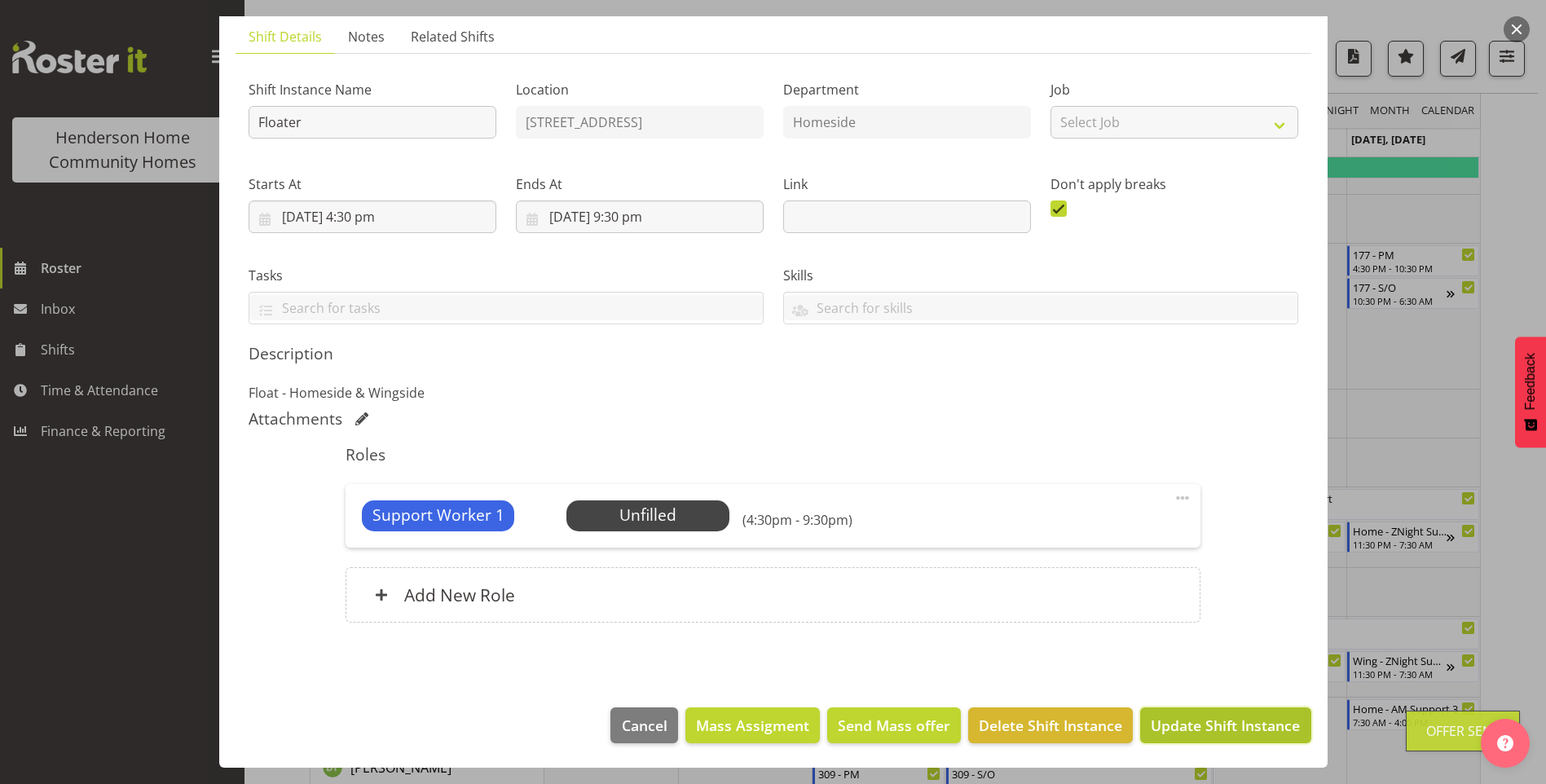
click at [1166, 719] on span "Update Shift Instance" at bounding box center [1224, 724] width 149 height 21
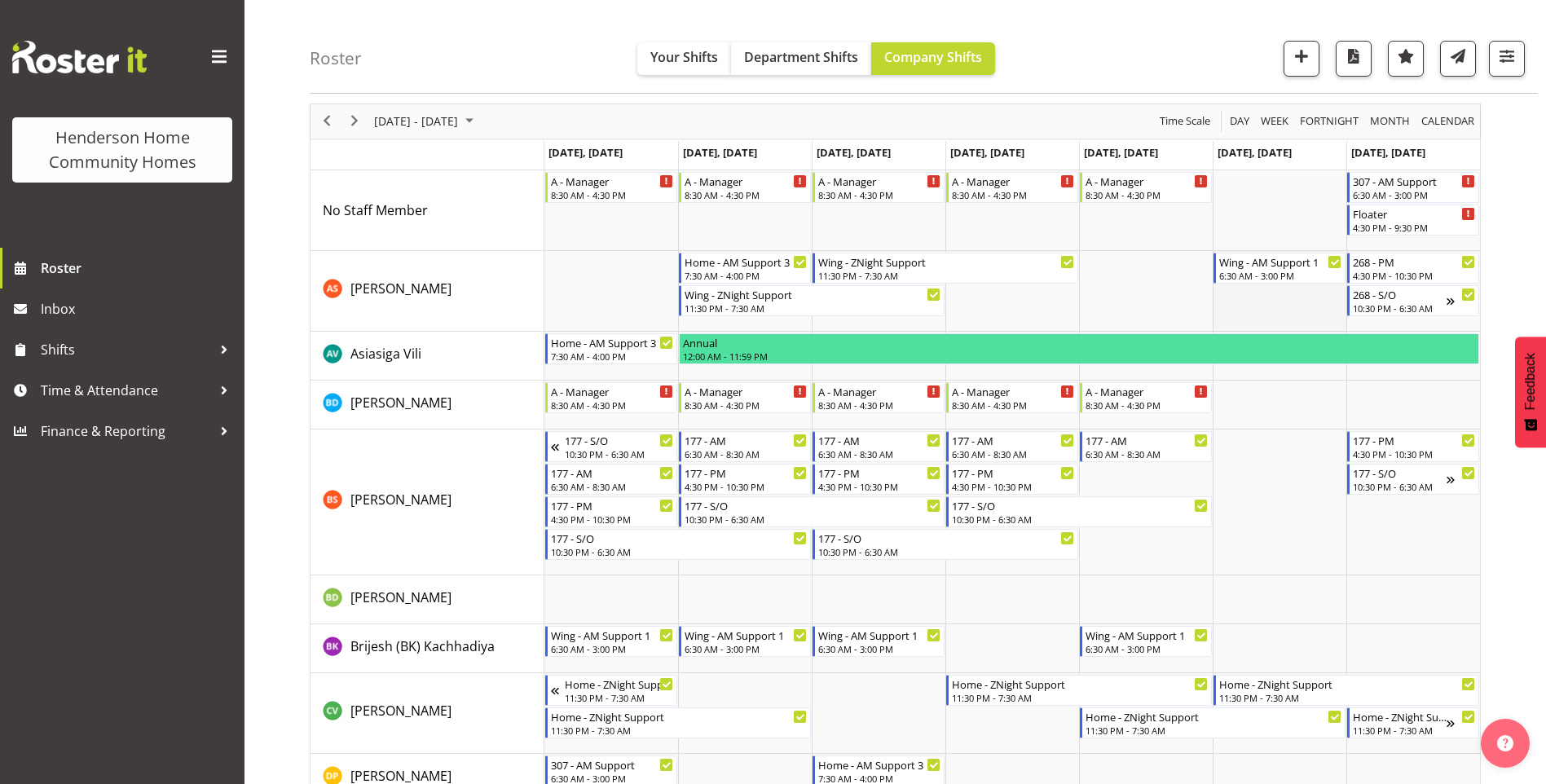
scroll to position [82, 0]
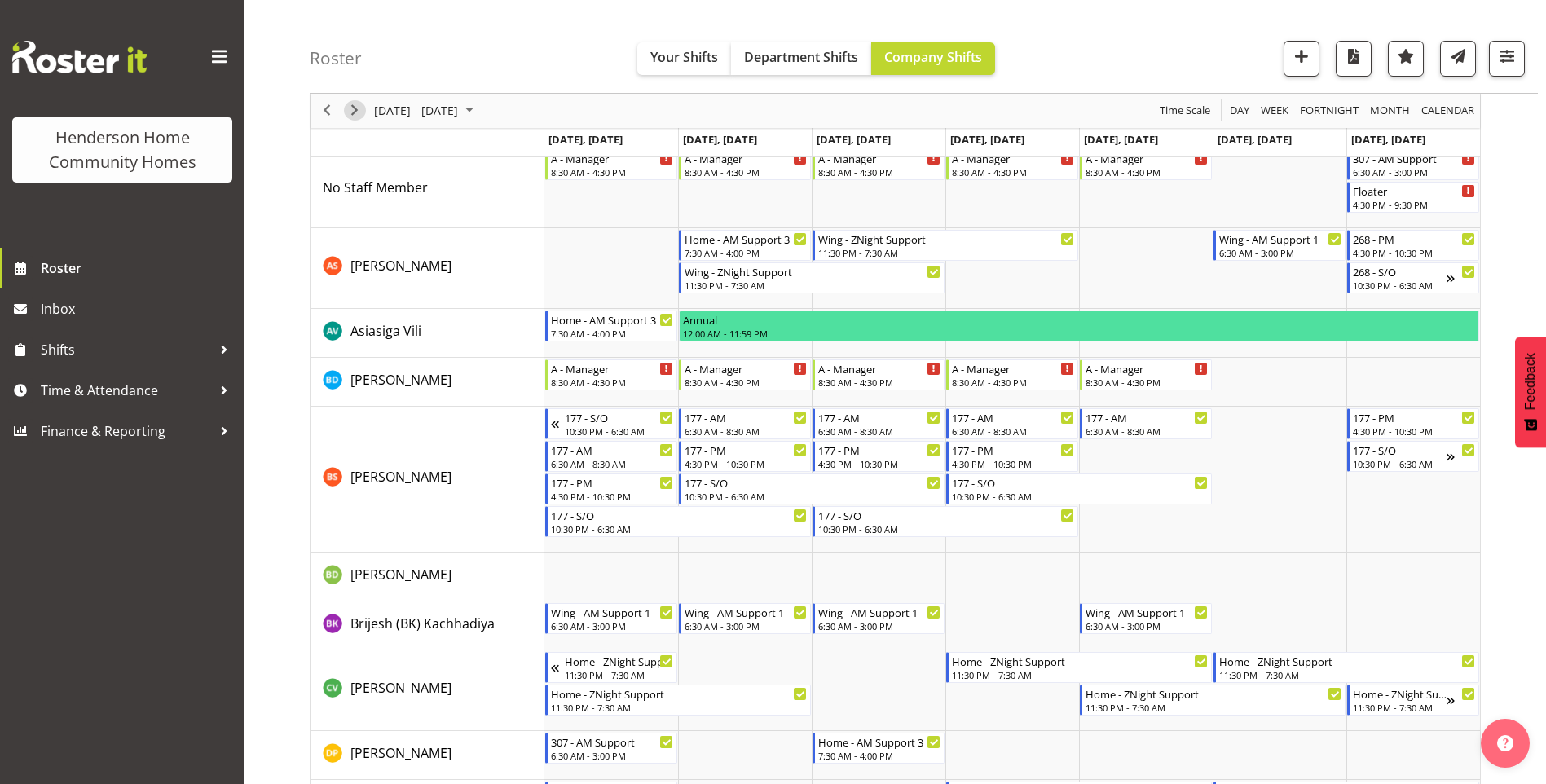
click at [355, 114] on span "Next" at bounding box center [354, 110] width 20 height 21
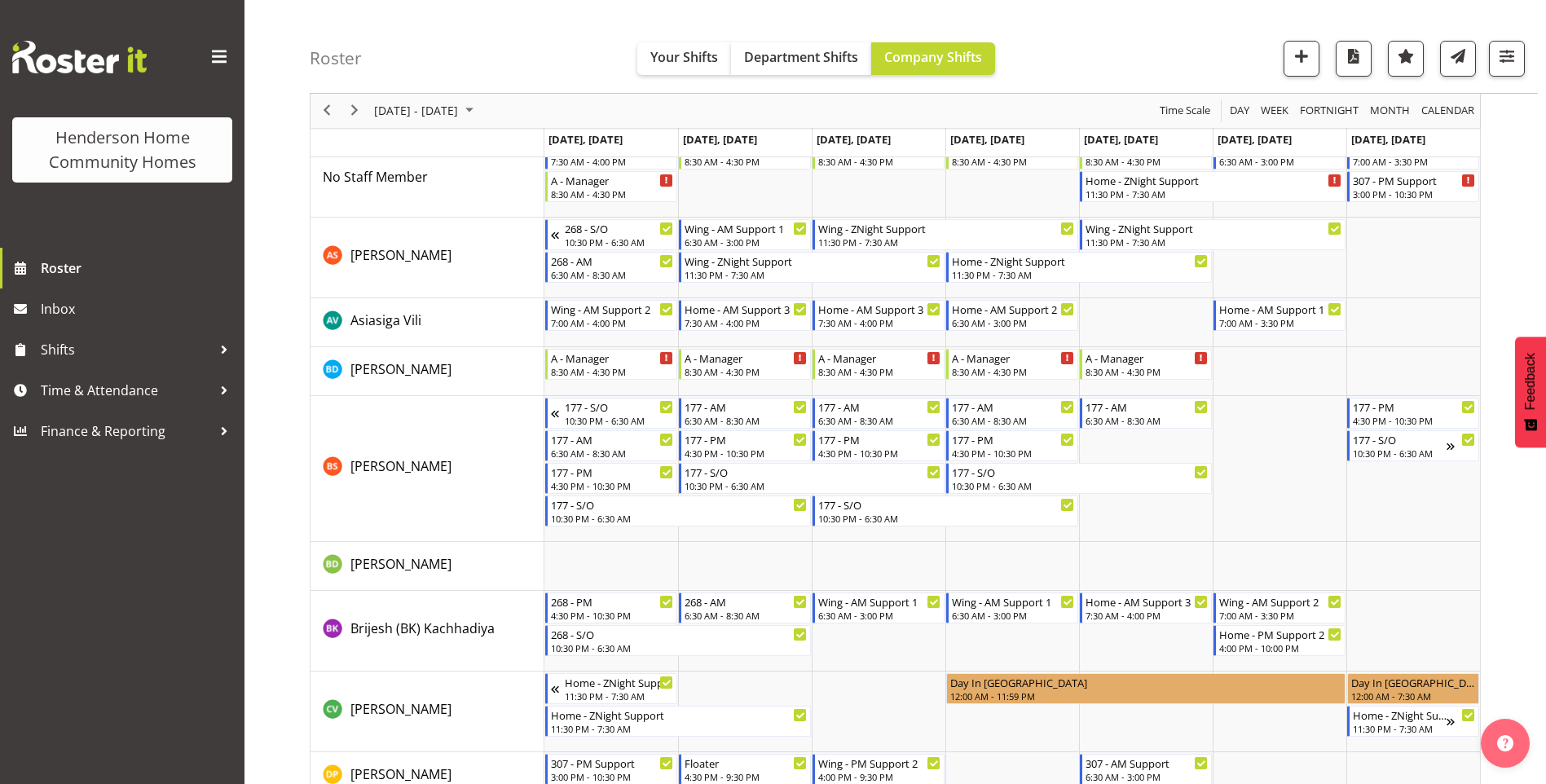
scroll to position [15, 0]
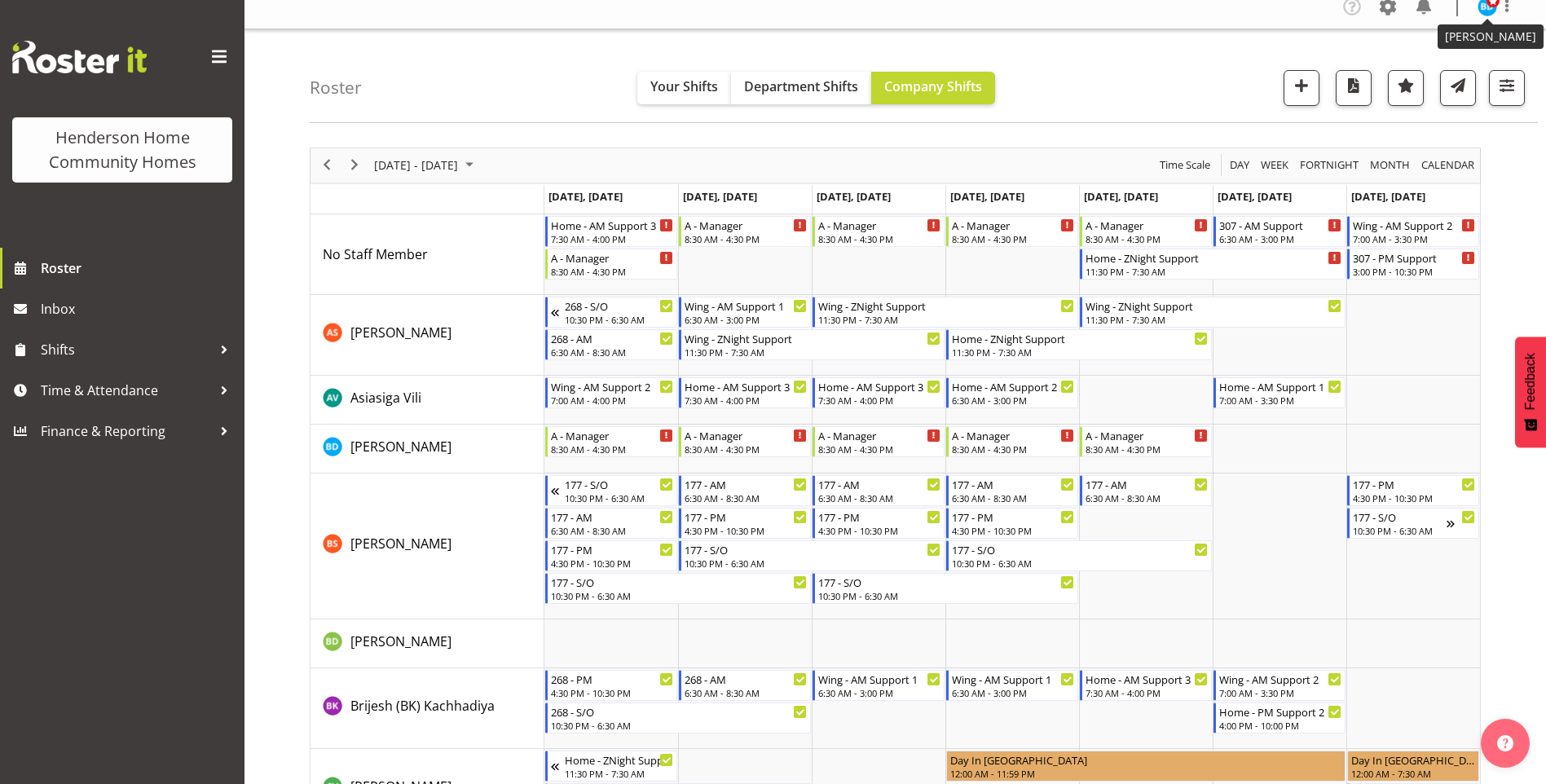
click at [1495, 12] on figure at bounding box center [1487, 7] width 20 height 20
click at [1419, 80] on link "Log Out" at bounding box center [1437, 71] width 157 height 30
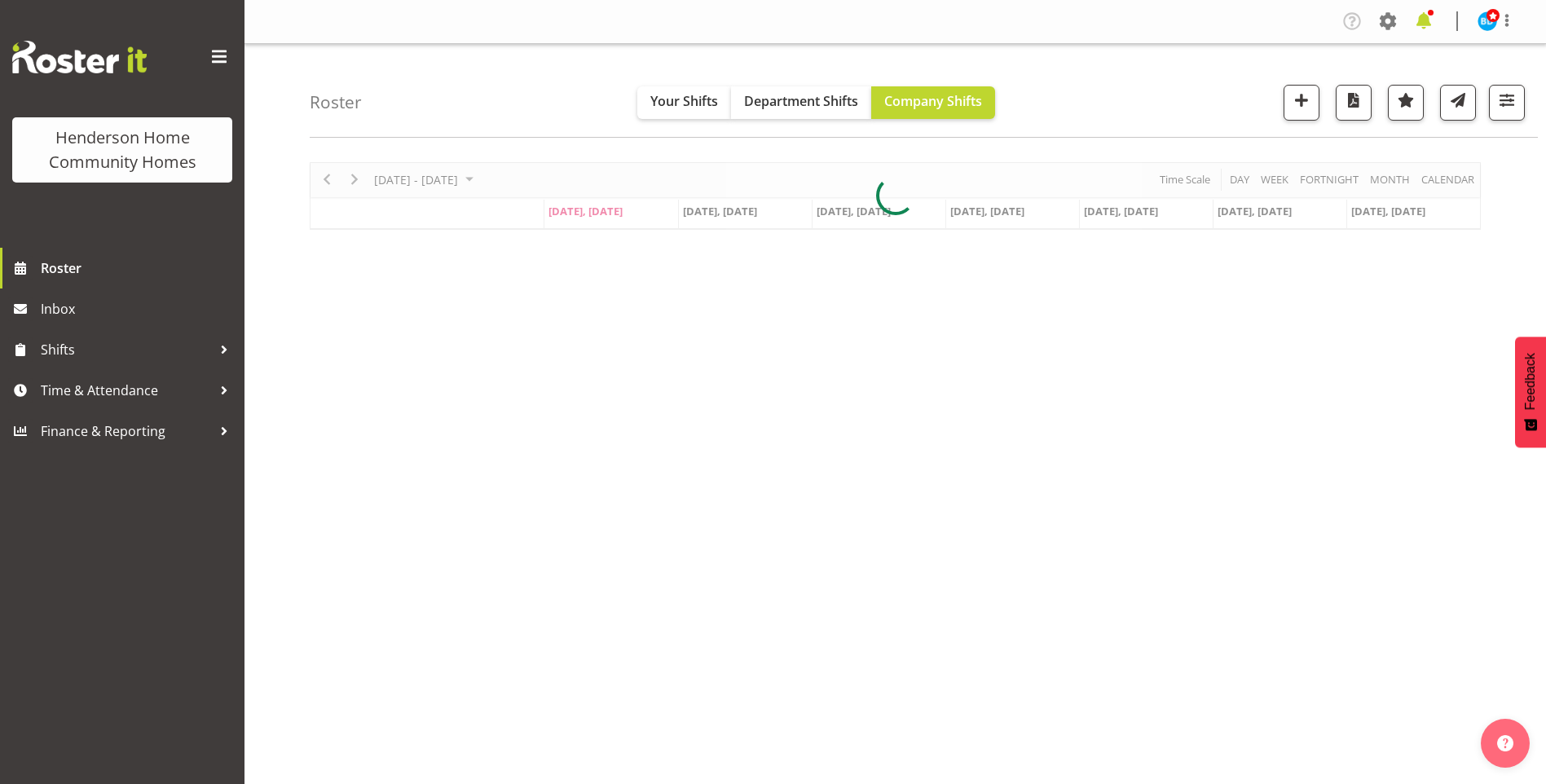
click at [1430, 24] on span at bounding box center [1424, 21] width 26 height 26
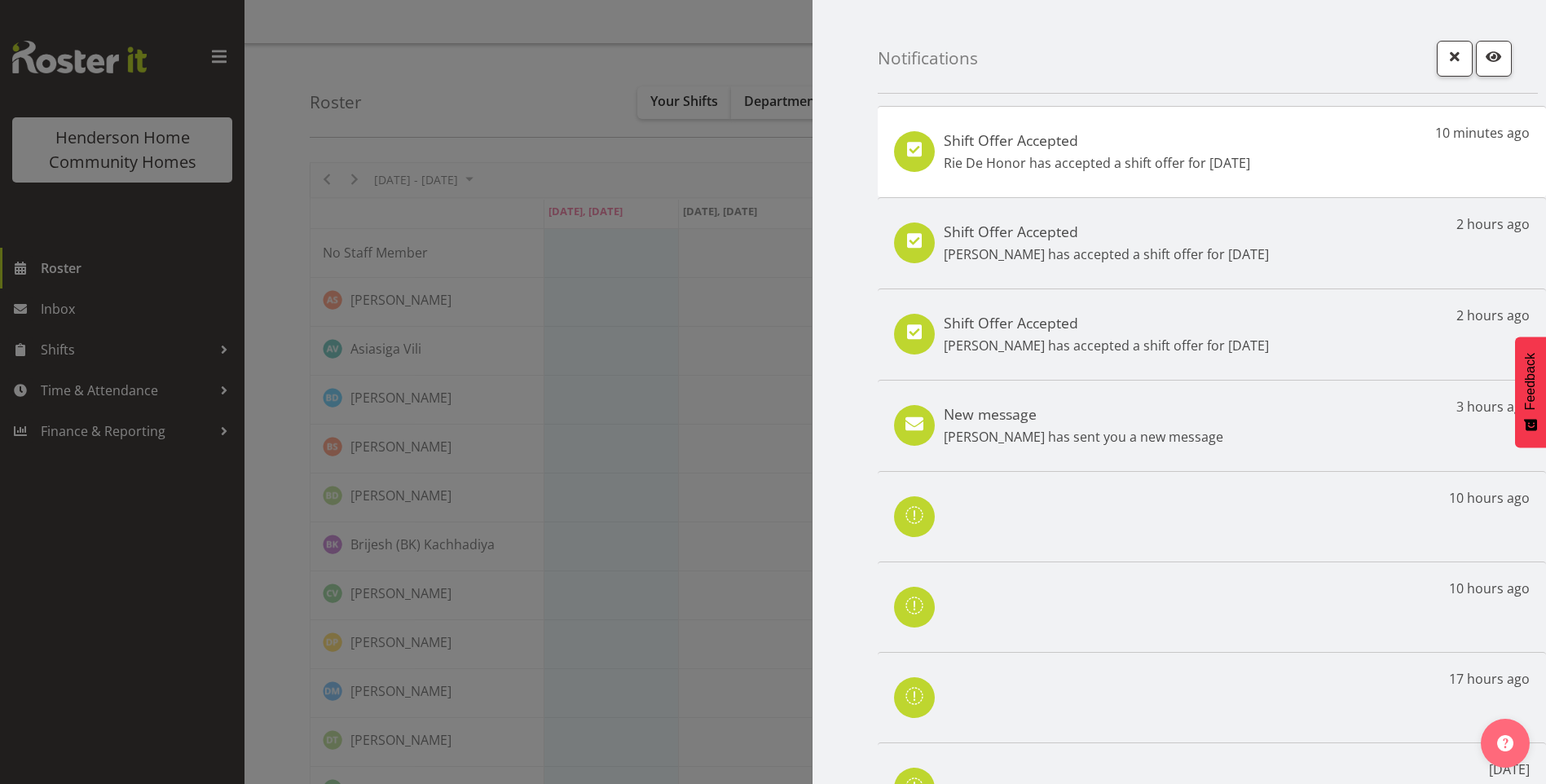
click at [1236, 164] on p "Rie De Honor has accepted a shift offer for 5th Oct" at bounding box center [1096, 163] width 307 height 20
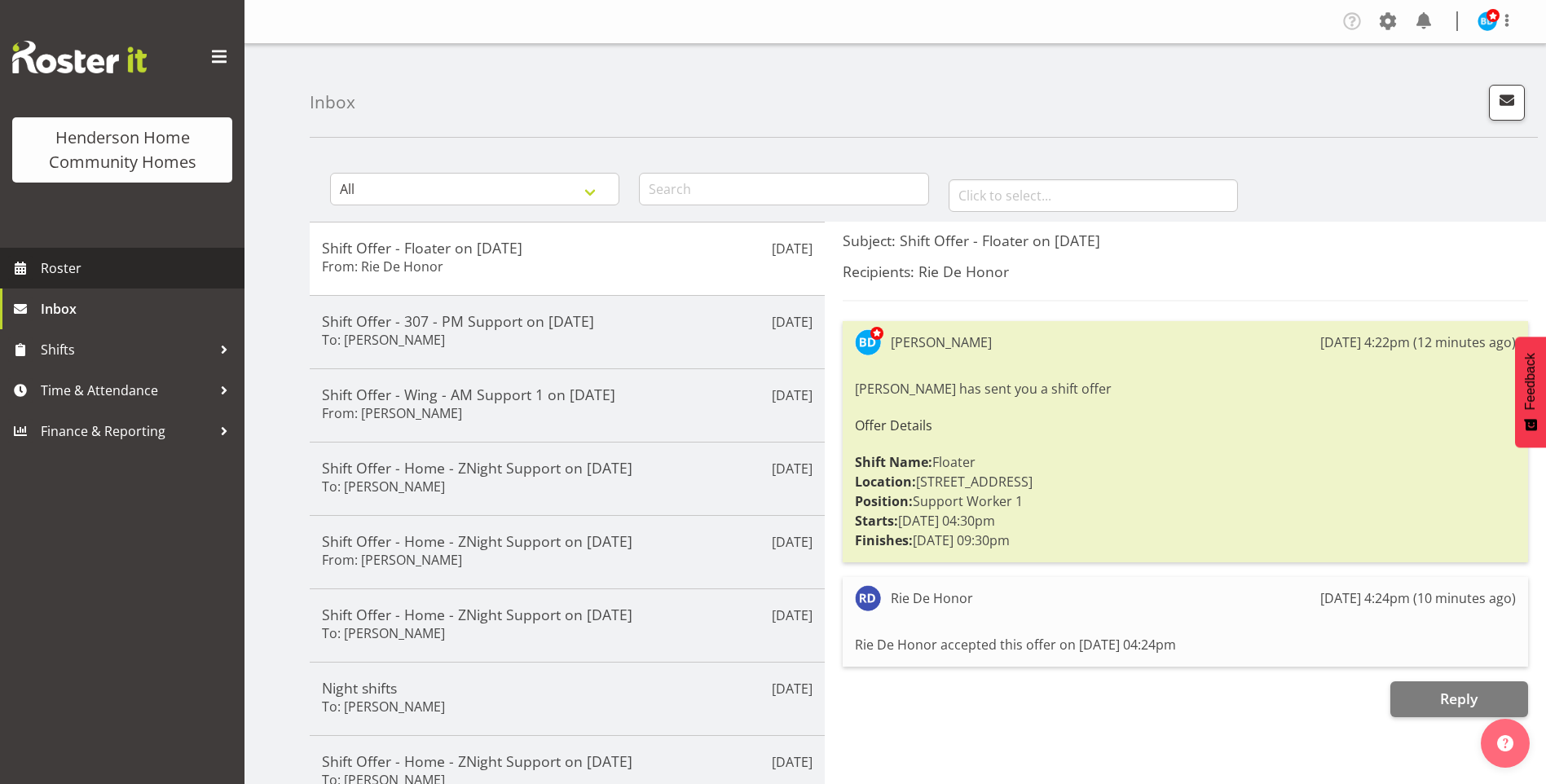
click at [94, 264] on span "Roster" at bounding box center [138, 267] width 195 height 25
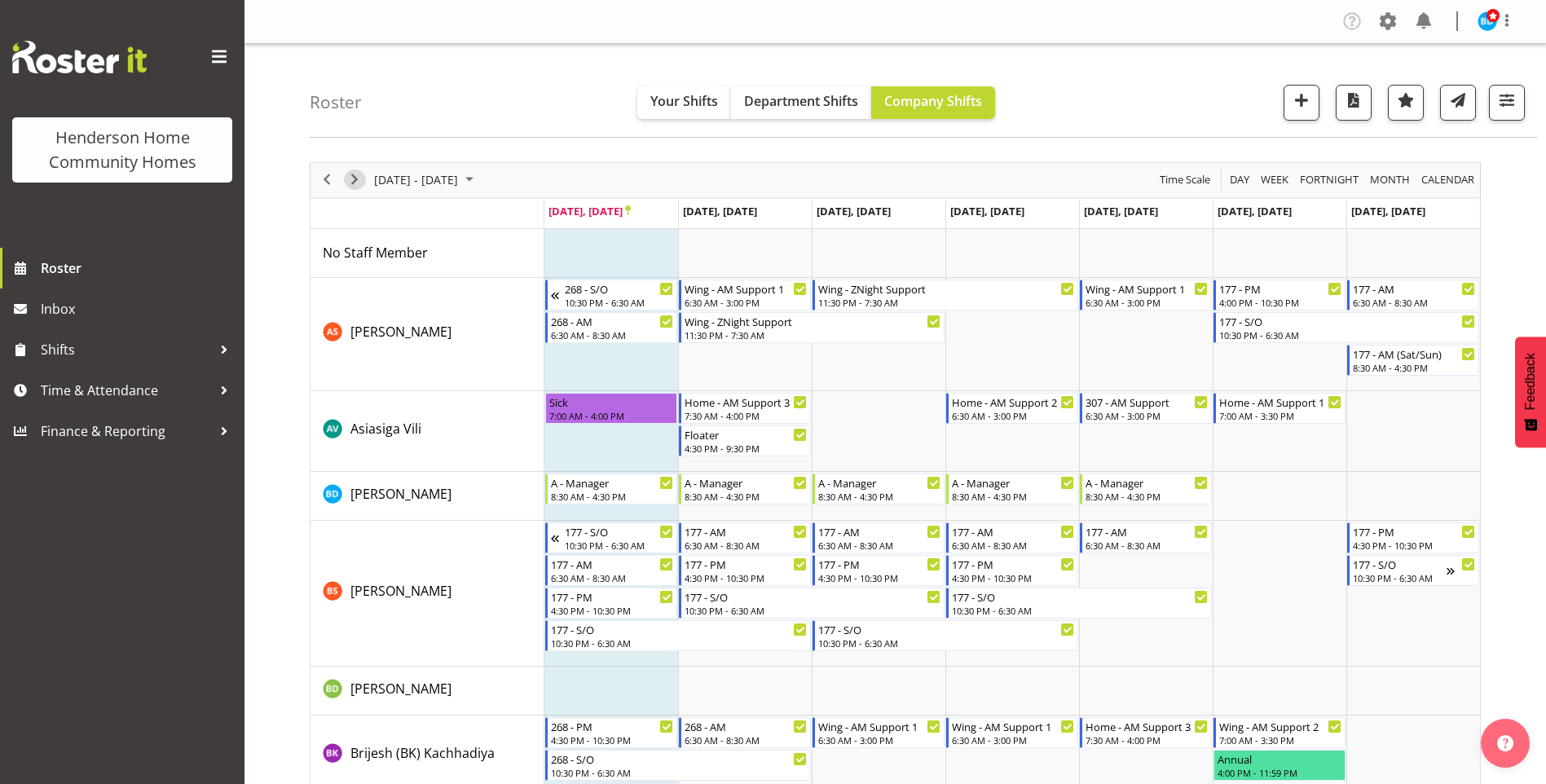
click at [358, 184] on span "Next" at bounding box center [354, 179] width 20 height 21
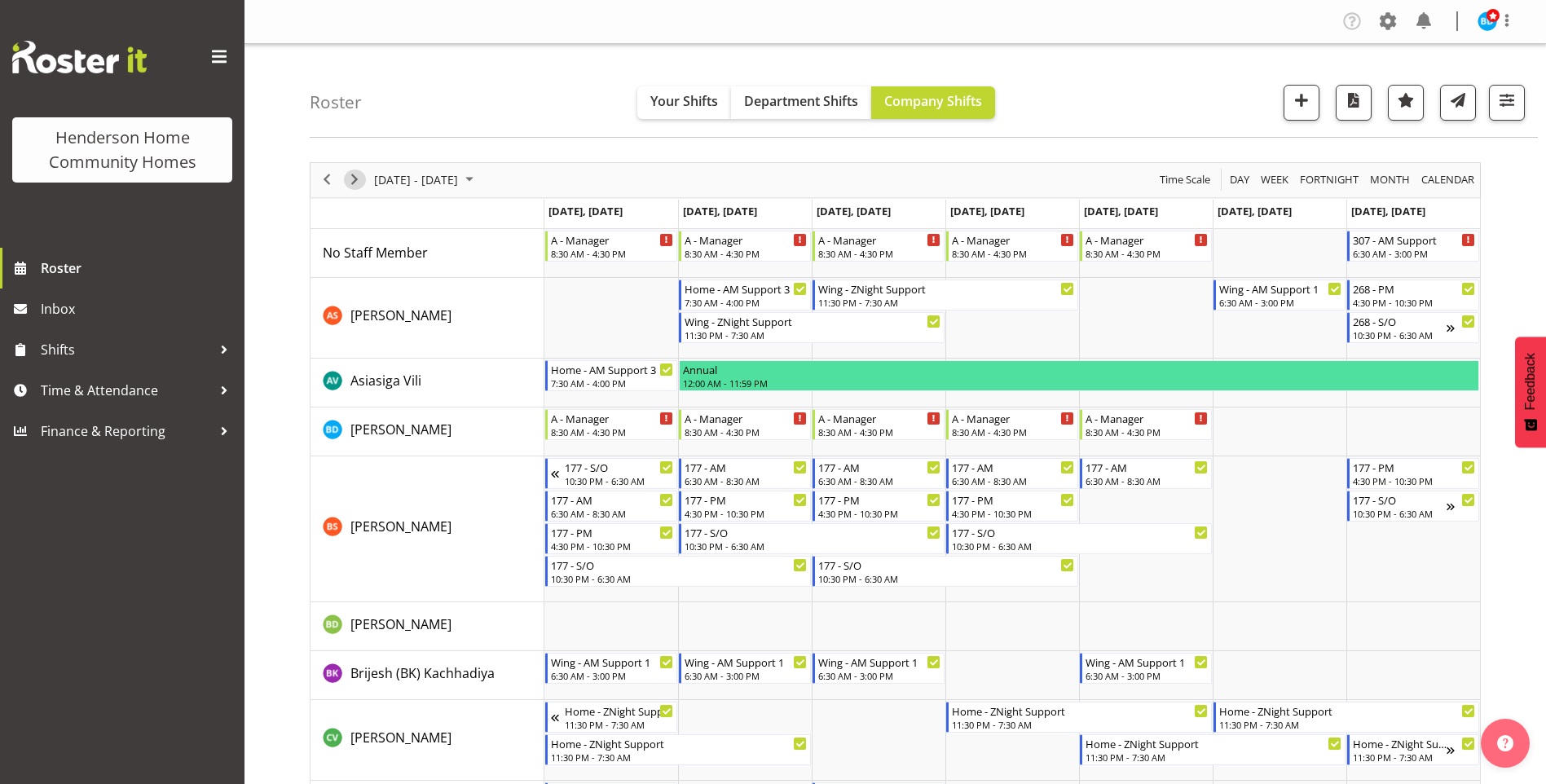
click at [347, 184] on span "Next" at bounding box center [354, 179] width 20 height 21
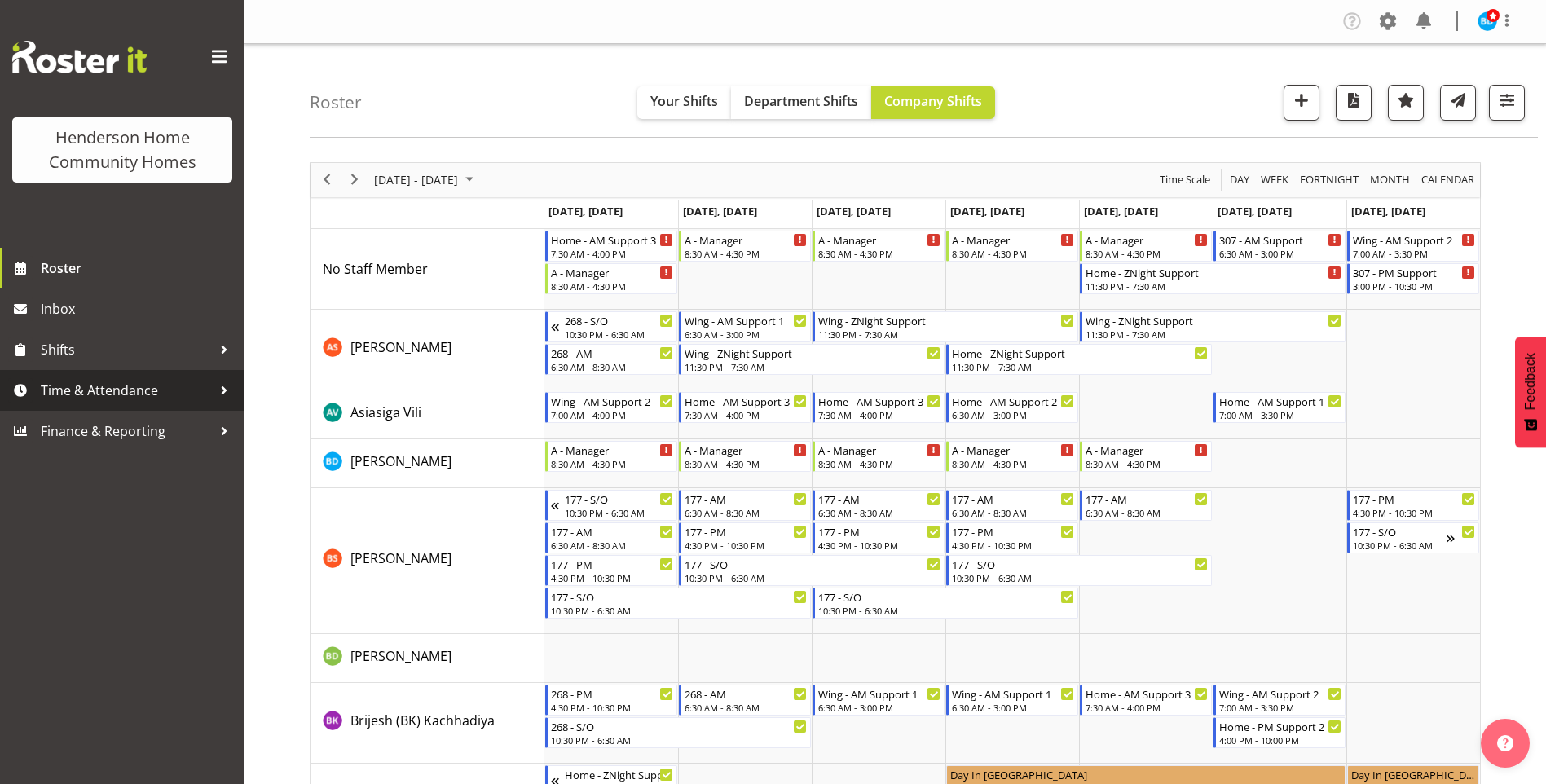
click at [118, 389] on span "Time & Attendance" at bounding box center [125, 390] width 171 height 25
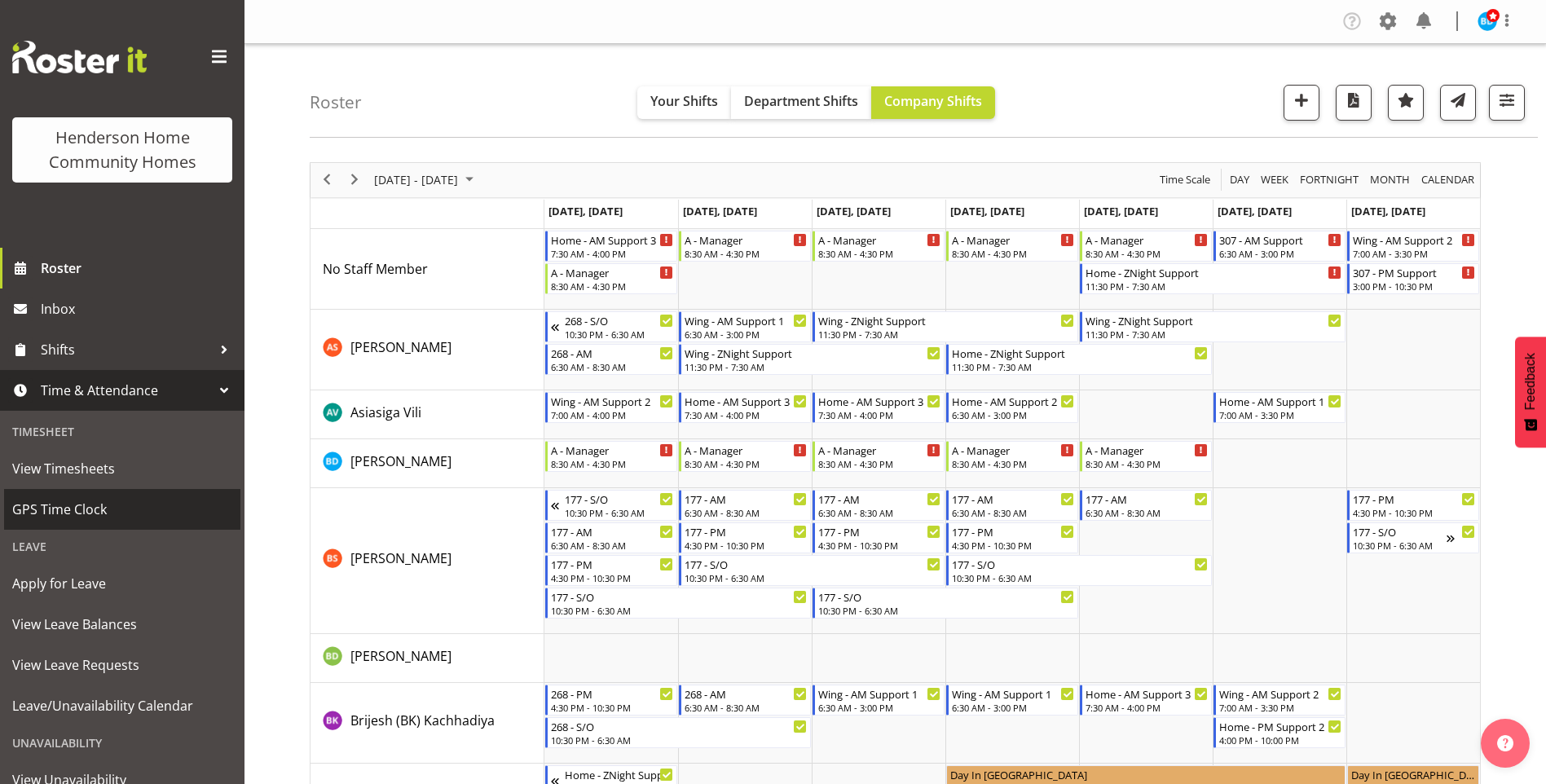
click at [52, 497] on span "GPS Time Clock" at bounding box center [121, 509] width 220 height 25
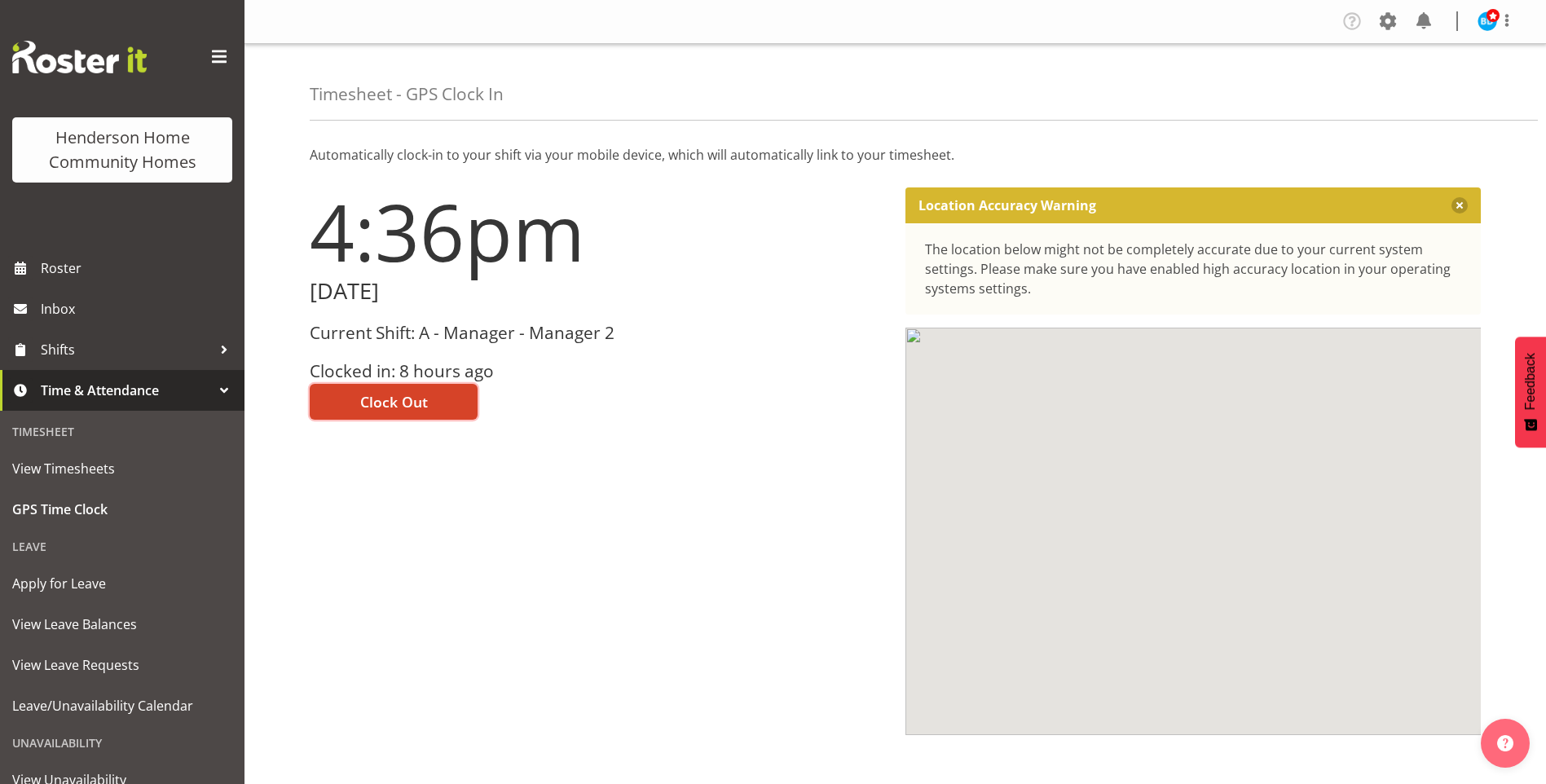
click at [399, 399] on span "Clock Out" at bounding box center [394, 400] width 68 height 21
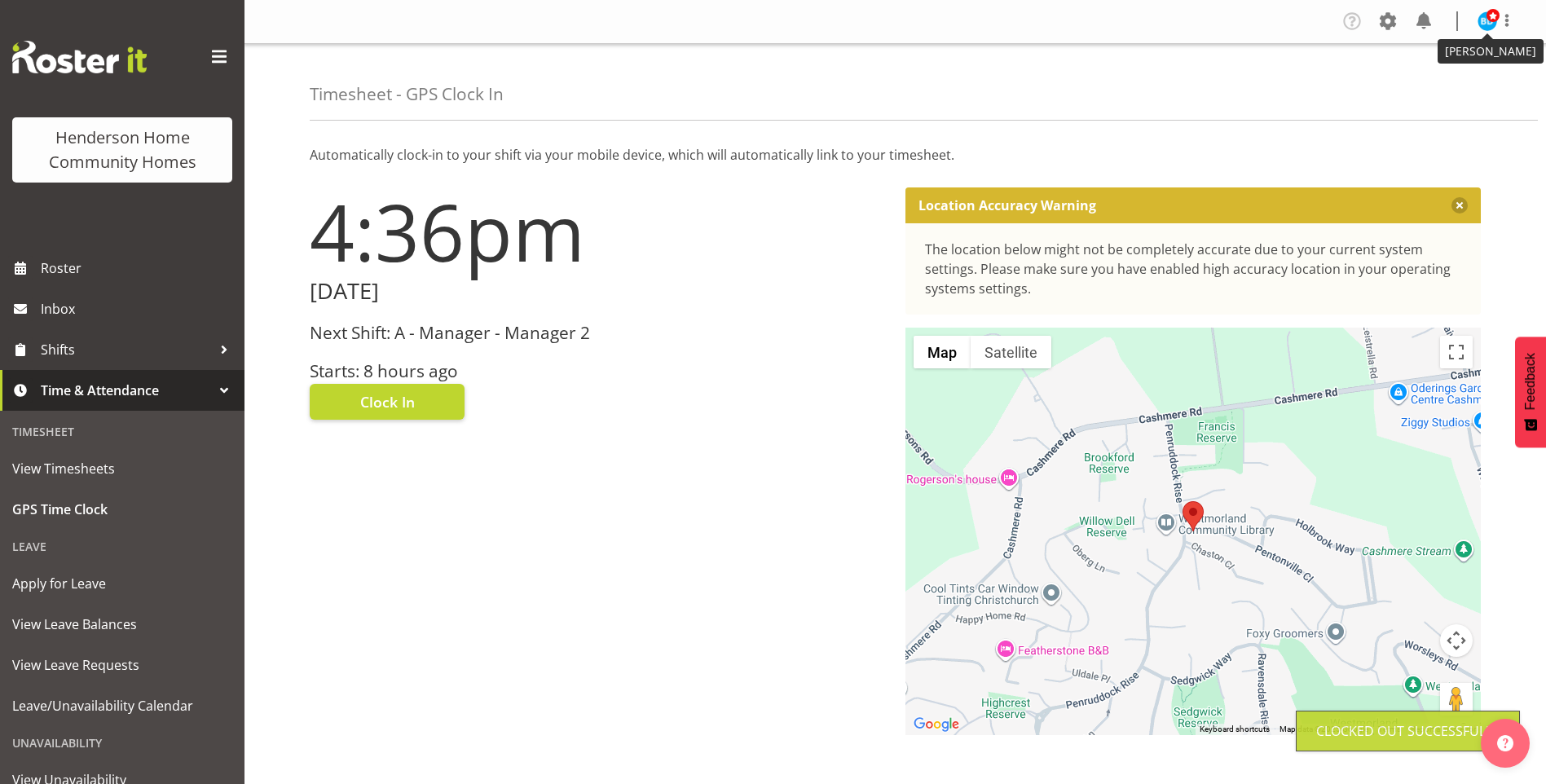
click at [1491, 17] on span at bounding box center [1492, 15] width 13 height 13
click at [1426, 77] on link "Log Out" at bounding box center [1437, 86] width 157 height 30
